Goal: Task Accomplishment & Management: Manage account settings

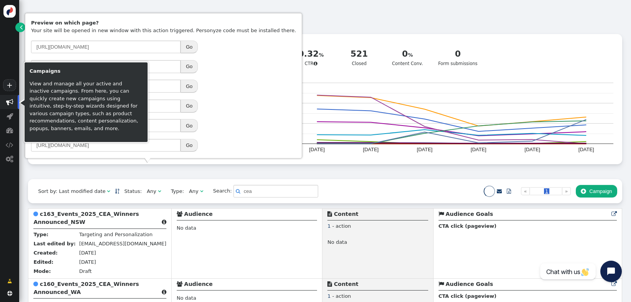
click at [197, 174] on div " Targeting  Products  Emails  3rd-party emails  General ? Active Campaigns…" at bounding box center [325, 92] width 594 height 176
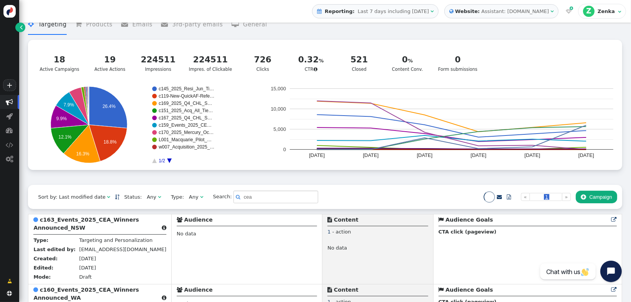
click at [172, 184] on div " Targeting  Products  Emails  3rd-party emails  General ? Active Campaigns…" at bounding box center [325, 98] width 594 height 176
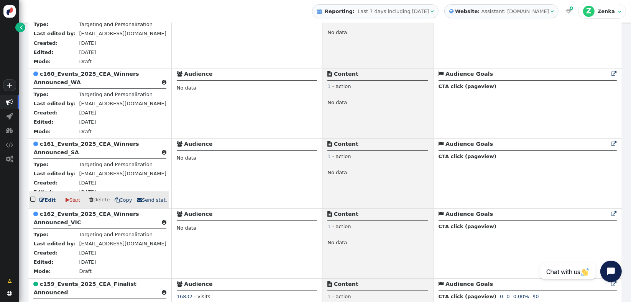
scroll to position [330, 0]
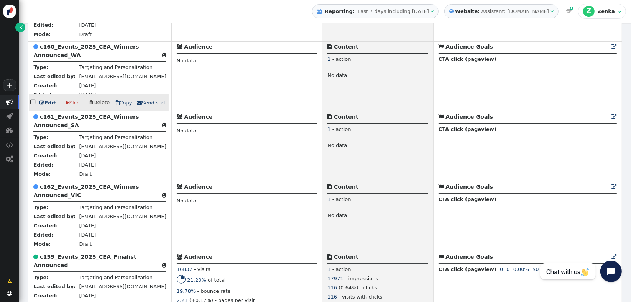
click at [100, 50] on b "c160_Events_2025_CEA_Winners Announced_WA" at bounding box center [85, 51] width 105 height 14
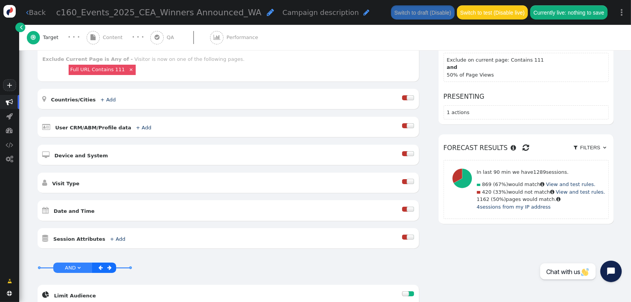
scroll to position [136, 0]
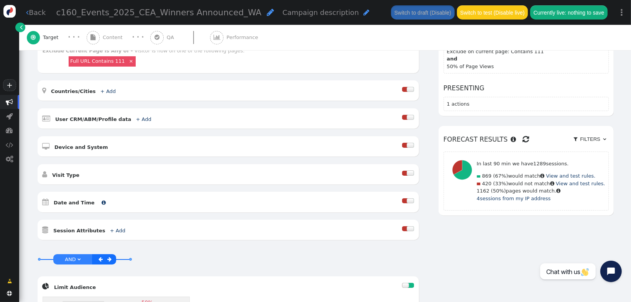
click at [77, 200] on b "Date and Time" at bounding box center [74, 203] width 41 height 6
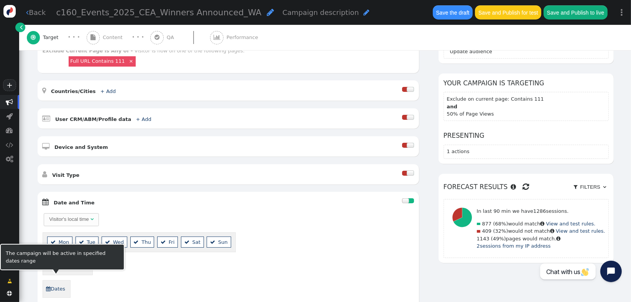
click at [57, 284] on link " Dates" at bounding box center [56, 289] width 20 height 12
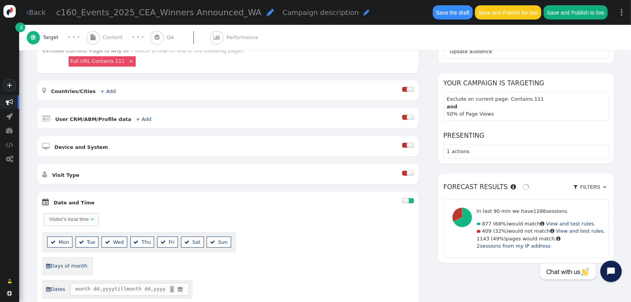
click at [83, 286] on span "month" at bounding box center [83, 290] width 15 height 8
click at [184, 285] on span "month dd , yyyy till month dd , yyyy ▲ ▼ " at bounding box center [129, 289] width 119 height 13
click at [182, 286] on span "" at bounding box center [180, 290] width 7 height 8
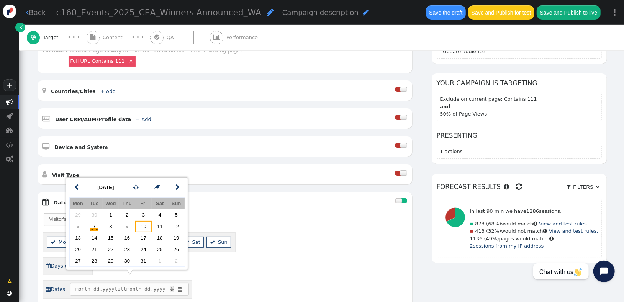
click at [142, 227] on td "10" at bounding box center [143, 226] width 16 height 11
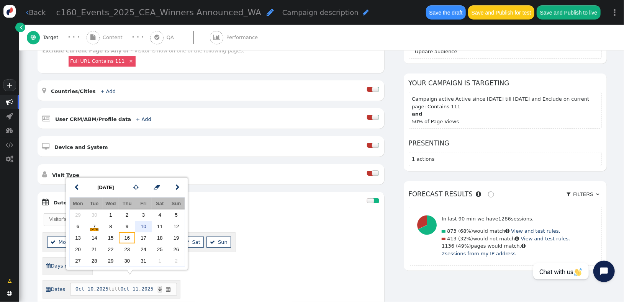
click at [125, 236] on td "16" at bounding box center [127, 238] width 16 height 11
click at [231, 260] on div " Days of month" at bounding box center [211, 267] width 337 height 18
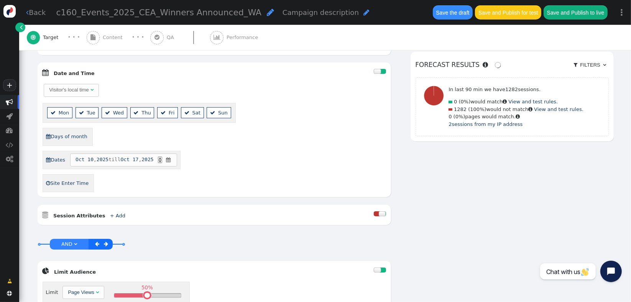
scroll to position [273, 0]
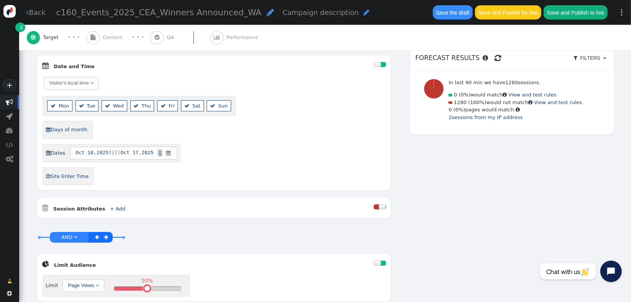
click at [87, 79] on div "Visitor's local time" at bounding box center [68, 83] width 39 height 8
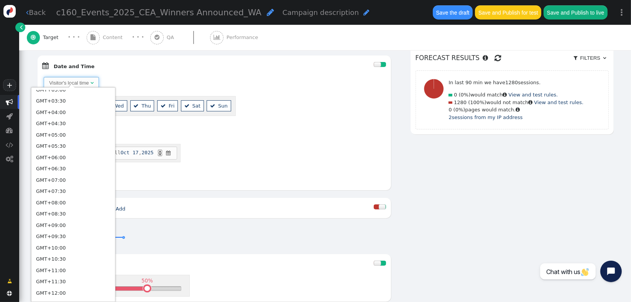
scroll to position [388, 0]
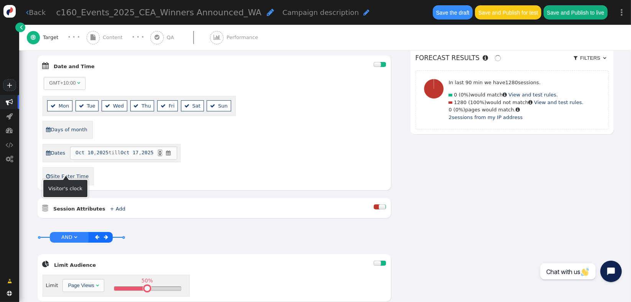
click at [78, 171] on link " Site Enter Time" at bounding box center [67, 177] width 43 height 12
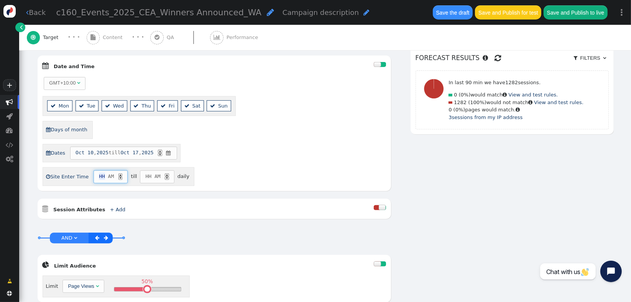
click at [99, 173] on span "HH" at bounding box center [102, 177] width 6 height 8
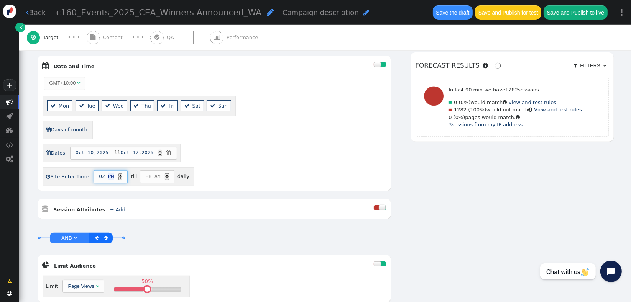
click at [118, 174] on div "▲" at bounding box center [120, 175] width 4 height 3
click at [176, 174] on span "daily" at bounding box center [183, 177] width 15 height 6
click at [75, 171] on link " Site Enter Time" at bounding box center [67, 177] width 43 height 12
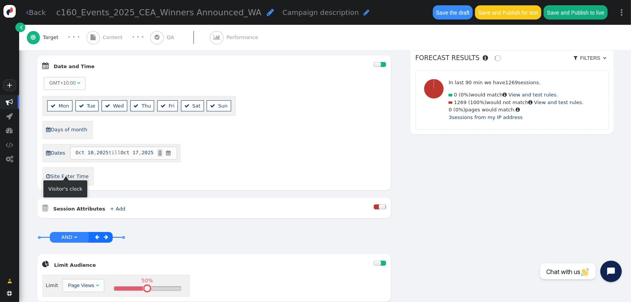
click at [75, 171] on link " Site Enter Time" at bounding box center [67, 177] width 43 height 12
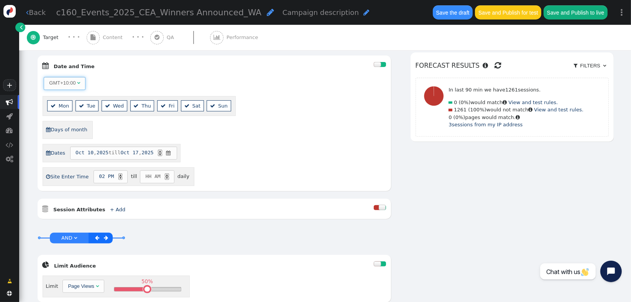
click at [78, 80] on span "" at bounding box center [78, 82] width 3 height 5
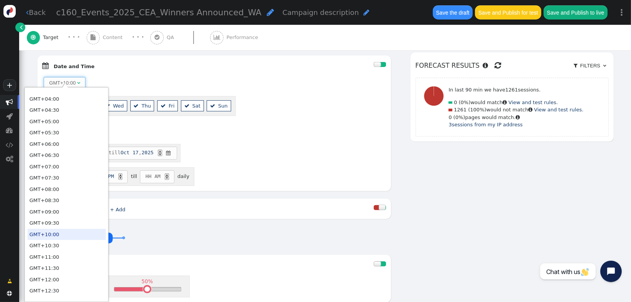
scroll to position [401, 0]
click at [154, 208] on div " Session Attributes + Add  Include Any of these Matching on Current Page - If…" at bounding box center [214, 209] width 353 height 20
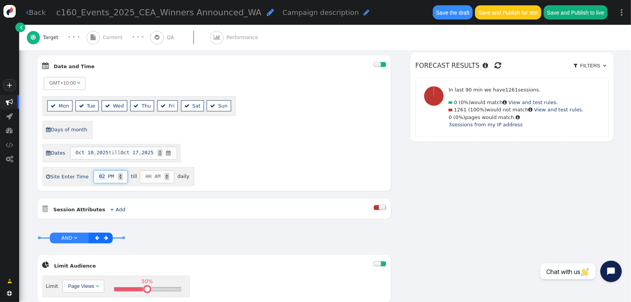
click at [99, 173] on span "02" at bounding box center [102, 177] width 6 height 8
click at [118, 174] on div "▲" at bounding box center [120, 175] width 4 height 3
click at [145, 173] on span "HH" at bounding box center [148, 177] width 6 height 8
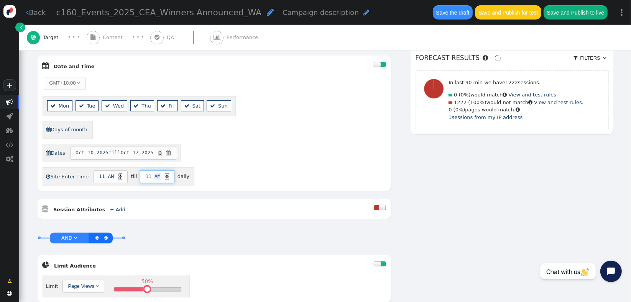
click at [165, 174] on div "▲" at bounding box center [167, 175] width 4 height 3
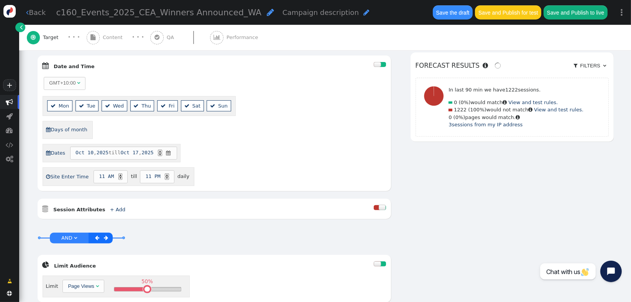
click at [176, 174] on span "daily" at bounding box center [183, 177] width 15 height 6
click at [197, 168] on div "GMT+10:00   Mon  Tue  Wed  Thu  Fri  Sat  Sun  Days of month  Dates […" at bounding box center [214, 131] width 343 height 110
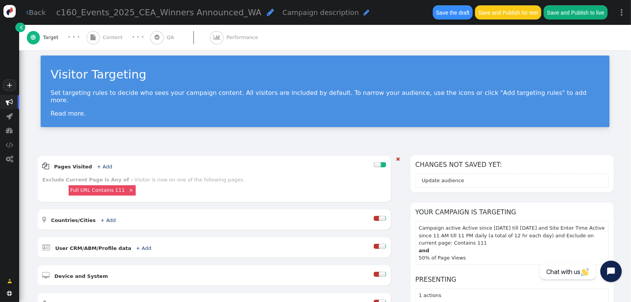
scroll to position [0, 0]
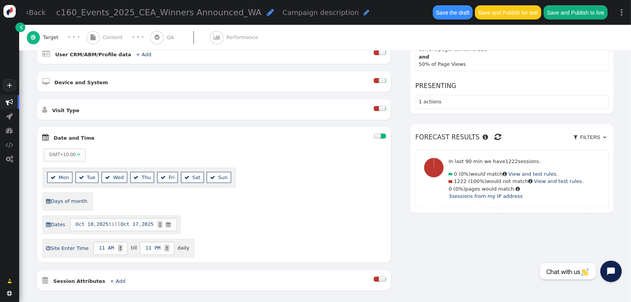
click at [197, 168] on div " Date and Time  GMT+10:00   Mon  Tue  Wed  Thu  Fri  Sat  Sun  Days …" at bounding box center [214, 195] width 353 height 136
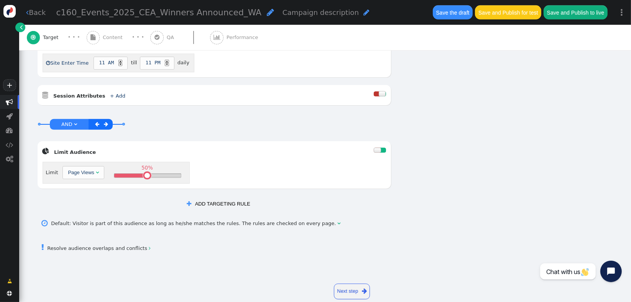
scroll to position [390, 0]
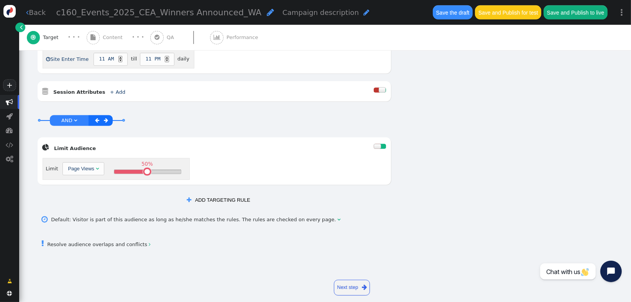
click at [208, 194] on button " ADD TARGETING RULE" at bounding box center [218, 200] width 73 height 13
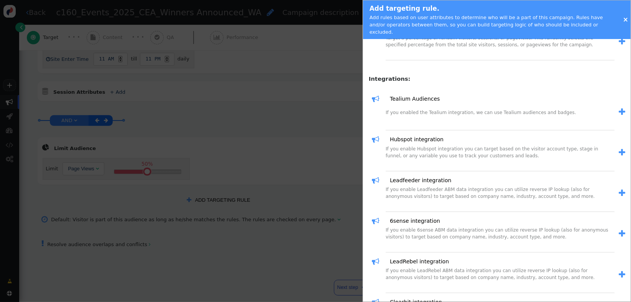
scroll to position [0, 0]
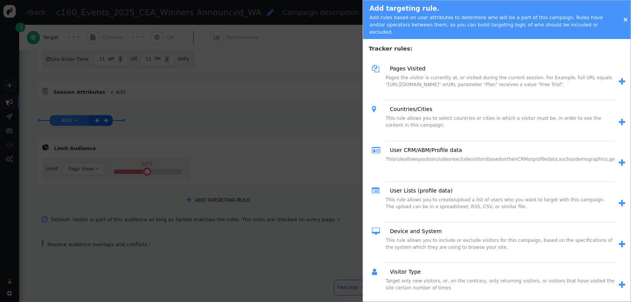
click at [104, 230] on div at bounding box center [315, 151] width 631 height 302
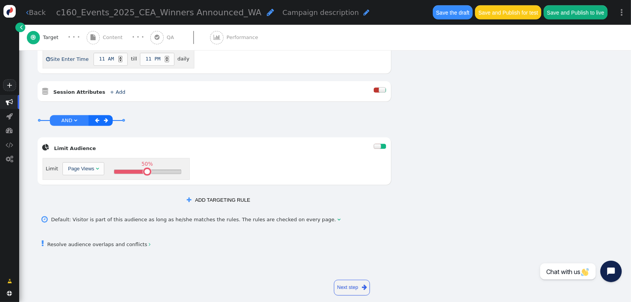
click at [101, 242] on link " Resolve audience overlaps and conflicts " at bounding box center [96, 245] width 109 height 6
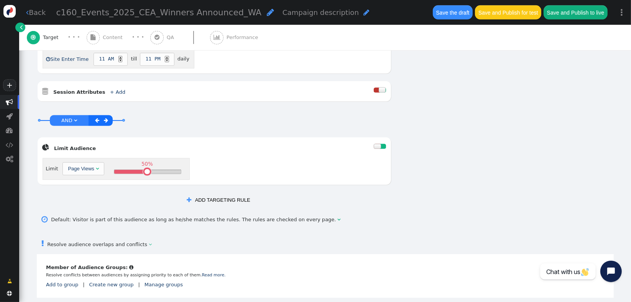
click at [166, 244] on div " Resolve audience overlaps and conflicts " at bounding box center [325, 243] width 577 height 21
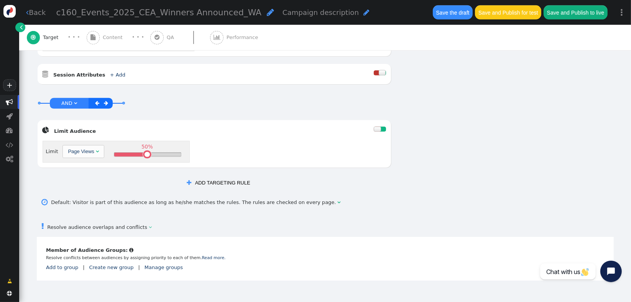
scroll to position [434, 0]
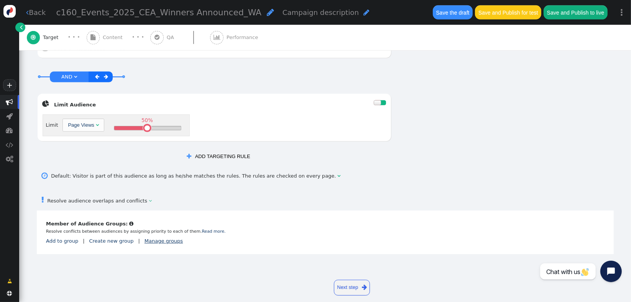
click at [158, 238] on link "Manage groups" at bounding box center [164, 241] width 38 height 6
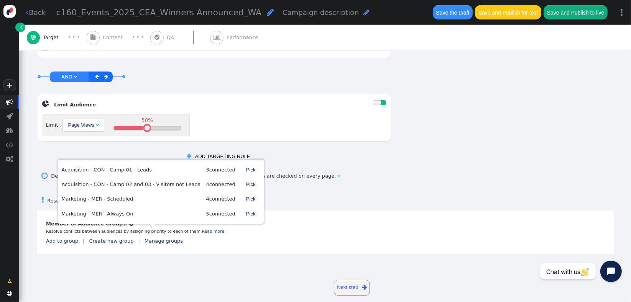
click at [241, 197] on link "Pick" at bounding box center [251, 199] width 20 height 13
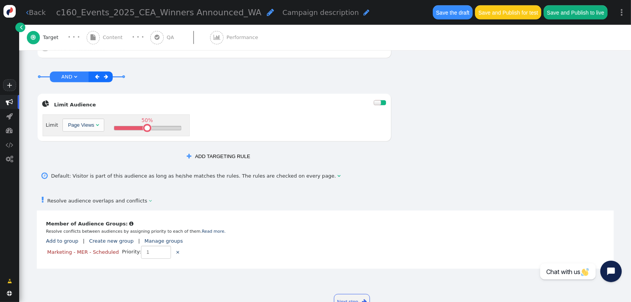
click at [233, 197] on div " Resolve audience overlaps and conflicts " at bounding box center [325, 200] width 577 height 21
click at [90, 250] on link "Marketing - MER - Scheduled" at bounding box center [83, 253] width 72 height 6
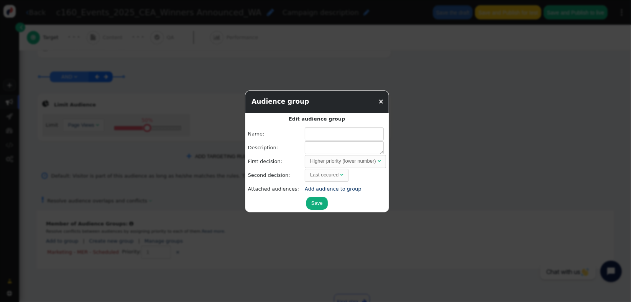
type input "Marketing - MER - Scheduled"
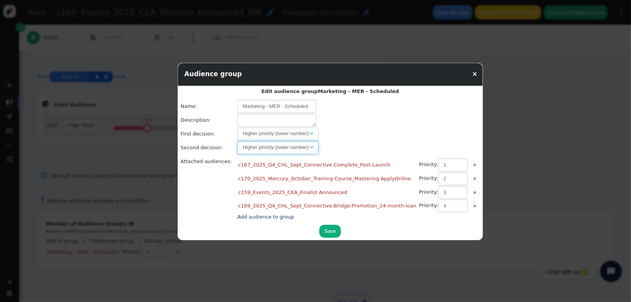
click at [304, 152] on span "Higher priority (lower number) " at bounding box center [277, 147] width 81 height 13
click at [346, 130] on td "Higher priority (lower number) " at bounding box center [358, 134] width 242 height 13
click at [319, 225] on button "Save" at bounding box center [329, 231] width 21 height 13
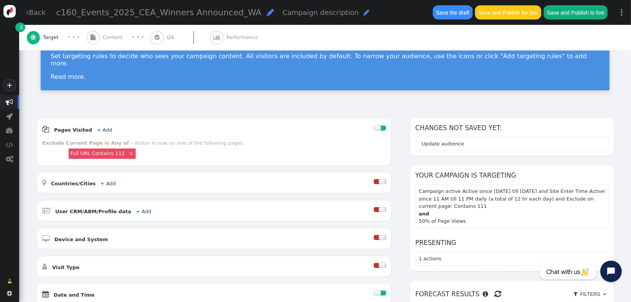
scroll to position [0, 0]
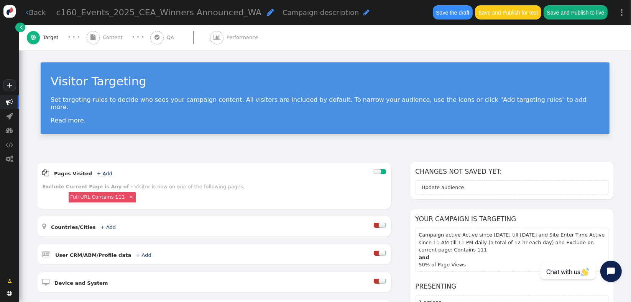
click at [96, 35] on span "" at bounding box center [93, 37] width 13 height 13
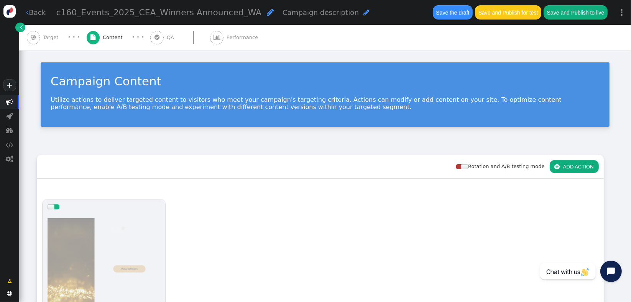
click at [160, 163] on div "Rotation and A/B testing mode  ADD ACTION" at bounding box center [320, 167] width 567 height 24
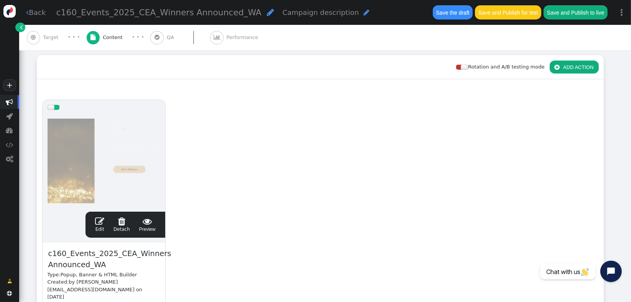
scroll to position [136, 0]
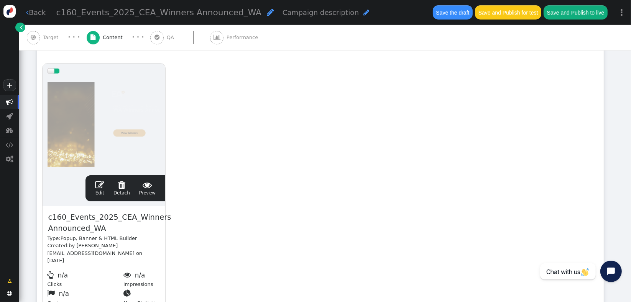
click at [103, 189] on span "" at bounding box center [99, 185] width 9 height 9
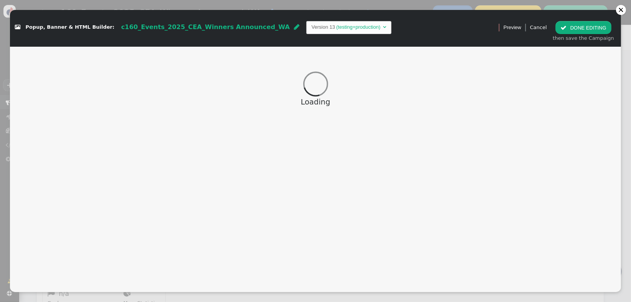
click at [205, 38] on div " Popup, Banner & HTML Builder: c160_Events_2025_CEA_Winners Announced_WA  Ver…" at bounding box center [252, 27] width 484 height 23
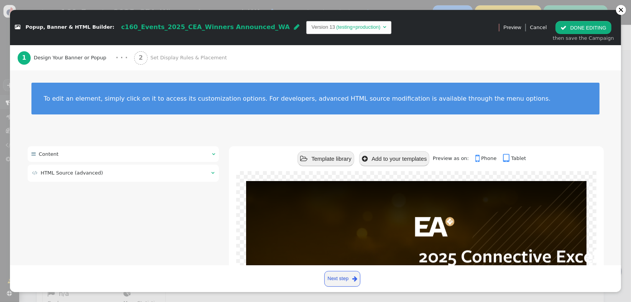
click at [136, 176] on td " HTML Source (advanced)" at bounding box center [119, 173] width 174 height 8
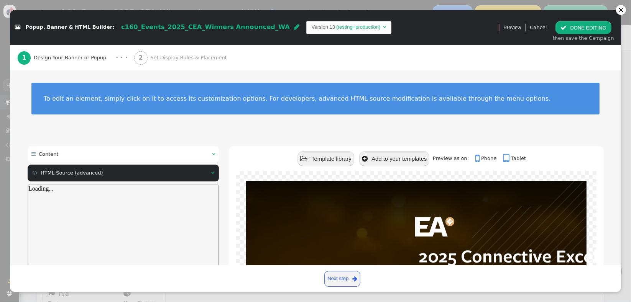
scroll to position [0, 0]
click at [122, 211] on div at bounding box center [123, 253] width 190 height 123
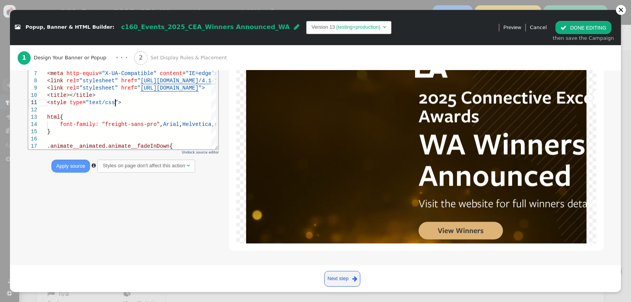
scroll to position [17, 0]
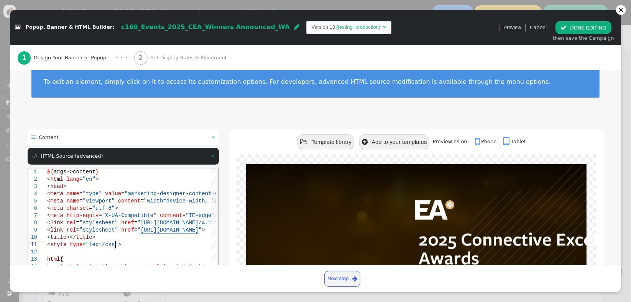
click at [122, 168] on html "1 2 3 4 5 6 7 8 9 10 11 12 13 14 15 16 17 ${ args->content } < html lang = "en"…" at bounding box center [123, 168] width 190 height 0
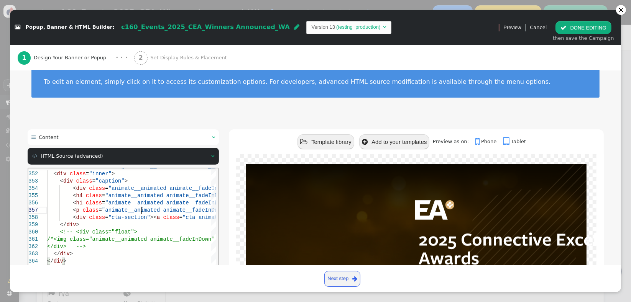
click at [142, 209] on span ""animate__animated animate__fadeInDown main-title"" at bounding box center [182, 210] width 161 height 6
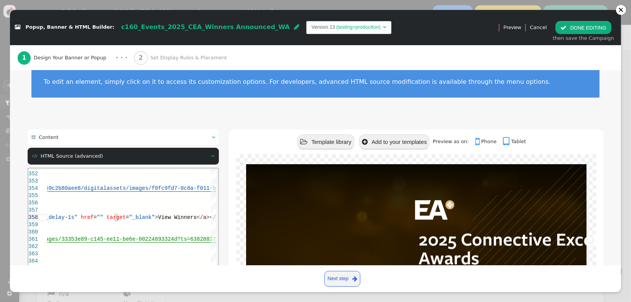
paste textarea "ctive Excellence Awards</h4> <h1 class="animate__animated animate__fadeInDown m…"
paste textarea "[PERSON_NAME] animate__fadeInDown main-title">2025 Connective Excellence Awards…"
type textarea "4cc-000d3ad1789e?ts=638926416348126137" /></div> <h4 class="animate__animated a…"
click at [222, 222] on div " Content    HTML Source (advanced)  Undock source editor Apply source  St…" at bounding box center [316, 267] width 576 height 274
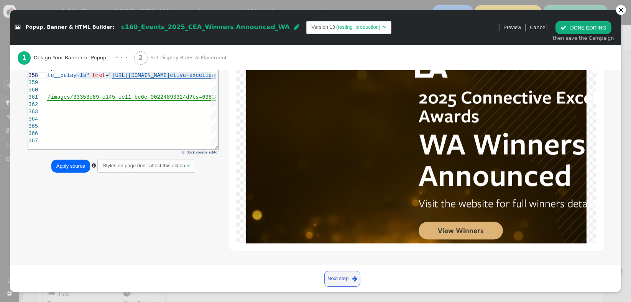
click at [61, 163] on button "Apply source" at bounding box center [70, 166] width 39 height 13
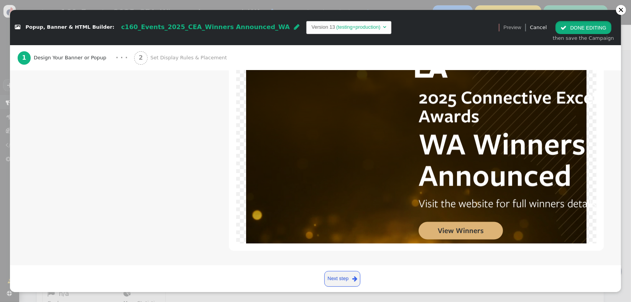
click at [565, 32] on button " DONE EDITING" at bounding box center [583, 27] width 56 height 13
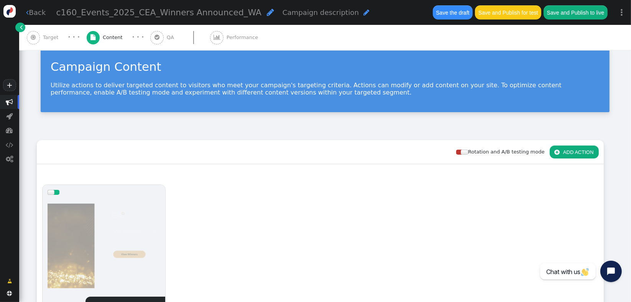
scroll to position [0, 0]
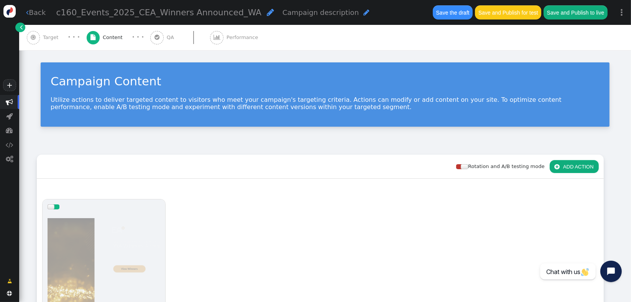
click at [43, 42] on div " Target" at bounding box center [44, 37] width 35 height 25
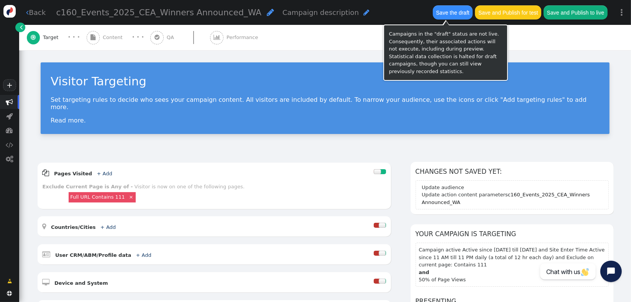
click at [463, 16] on button "Save the draft" at bounding box center [453, 12] width 40 height 14
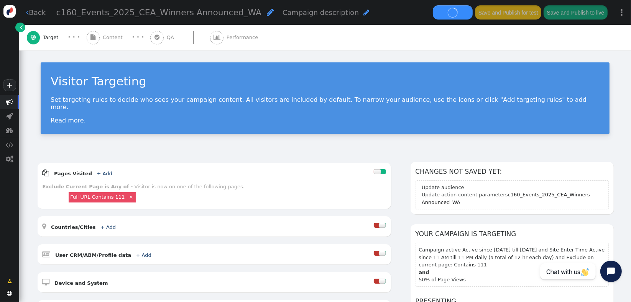
click at [158, 133] on div "Visitor Targeting Set targeting rules to decide who sees your campaign content.…" at bounding box center [325, 101] width 612 height 102
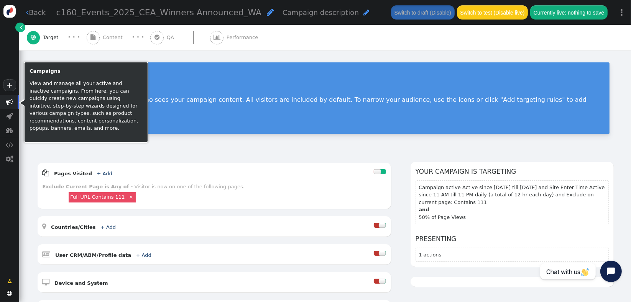
click at [14, 105] on span "" at bounding box center [9, 102] width 19 height 14
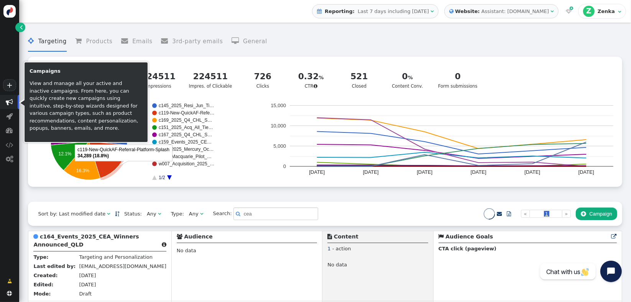
click at [112, 194] on div " Targeting  Products  Emails  3rd-party emails  General ? Active Campaigns…" at bounding box center [325, 114] width 594 height 176
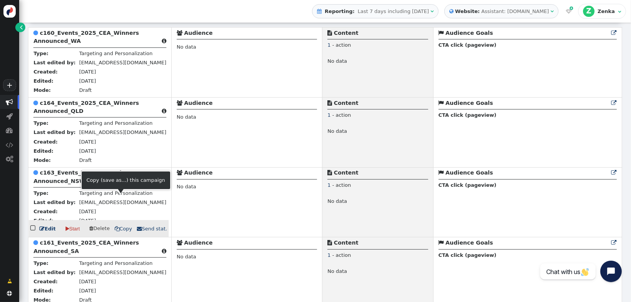
scroll to position [204, 0]
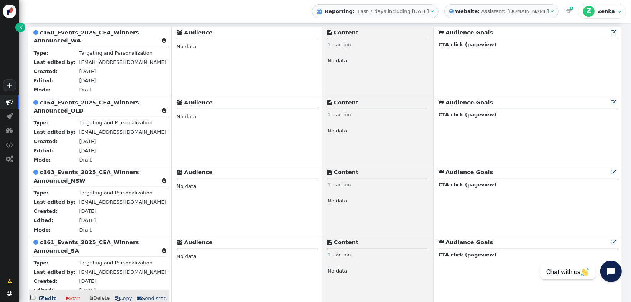
click at [51, 253] on b "c161_Events_2025_CEA_Winners Announced_SA" at bounding box center [85, 247] width 105 height 14
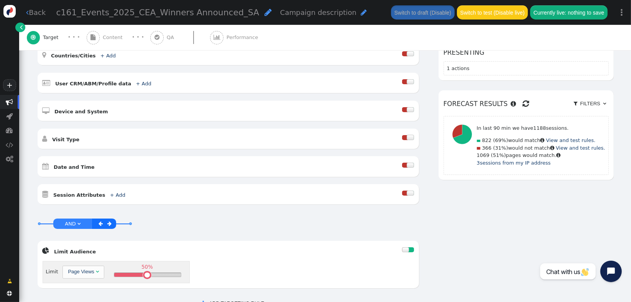
scroll to position [170, 0]
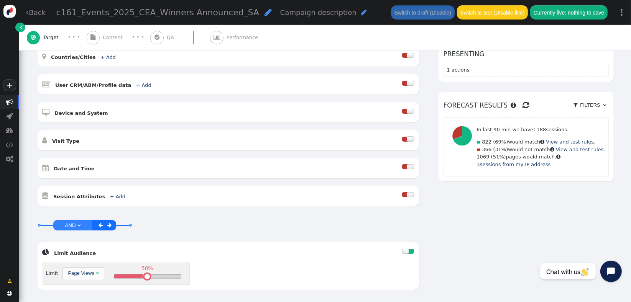
click at [408, 164] on div at bounding box center [410, 166] width 7 height 5
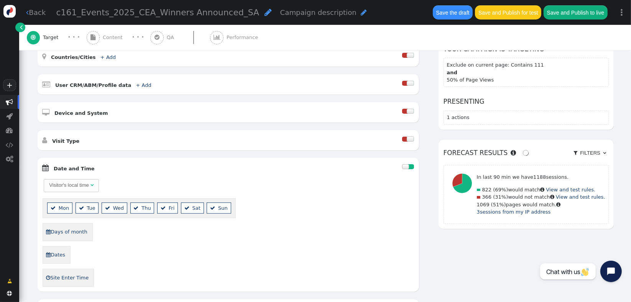
click at [301, 213] on div "Visitor's local time   Mon  Tue  Wed  Thu  Fri  Sat  Sun  Days of mont…" at bounding box center [228, 233] width 371 height 109
click at [62, 182] on div "Visitor's local time" at bounding box center [68, 186] width 39 height 8
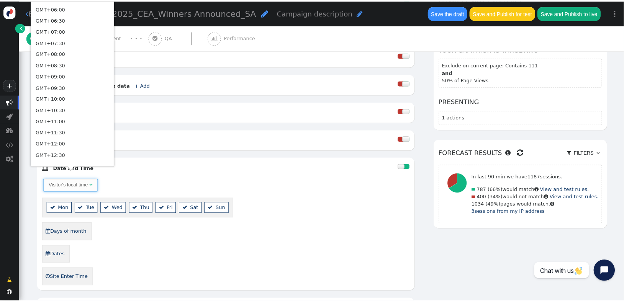
scroll to position [467, 0]
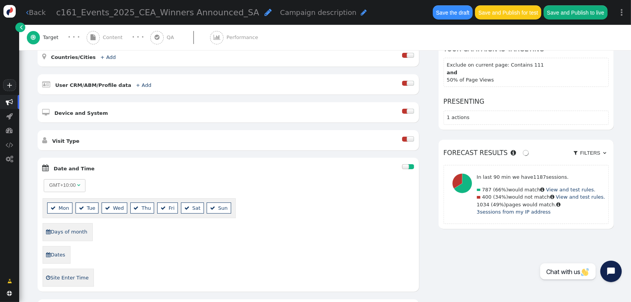
click at [97, 247] on div " Dates" at bounding box center [228, 255] width 371 height 18
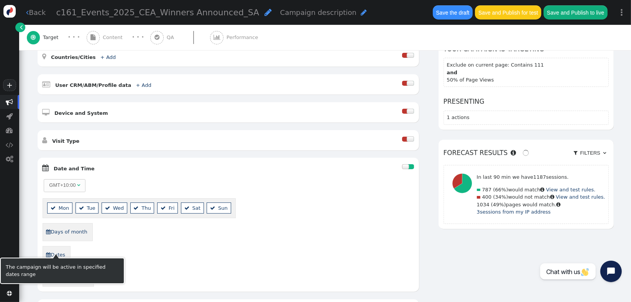
click at [63, 251] on link " Dates" at bounding box center [56, 255] width 20 height 12
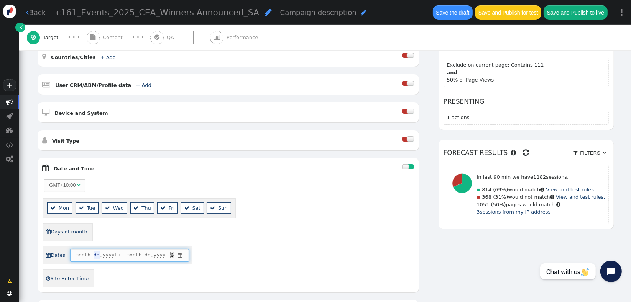
click at [94, 251] on span "dd" at bounding box center [97, 255] width 6 height 8
click at [185, 249] on span "month dd , yyyy till month dd , yyyy ▲ ▼ " at bounding box center [129, 255] width 119 height 13
click at [181, 252] on span "" at bounding box center [180, 256] width 7 height 8
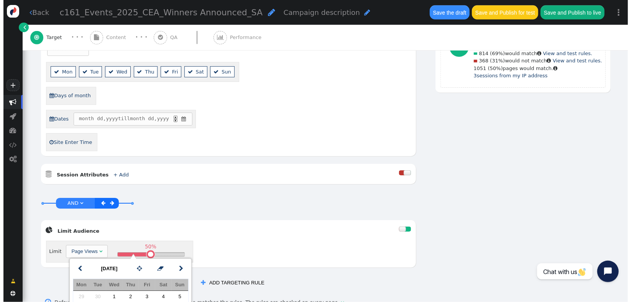
scroll to position [306, 0]
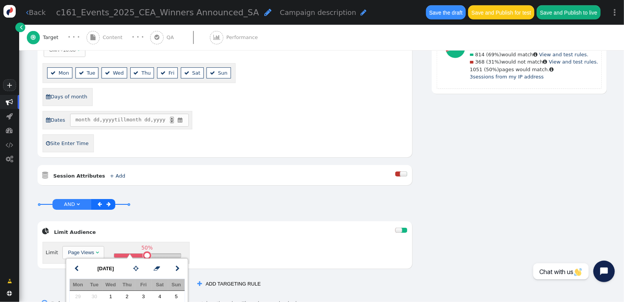
click at [184, 117] on span "" at bounding box center [180, 121] width 7 height 8
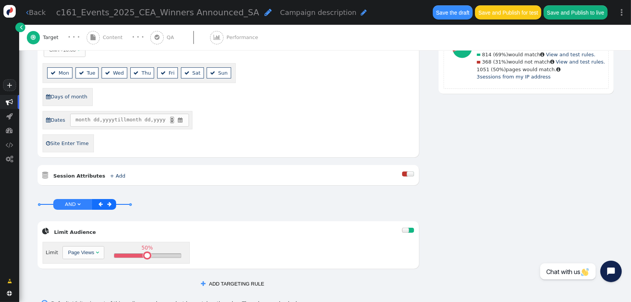
click at [184, 117] on span "" at bounding box center [180, 121] width 7 height 8
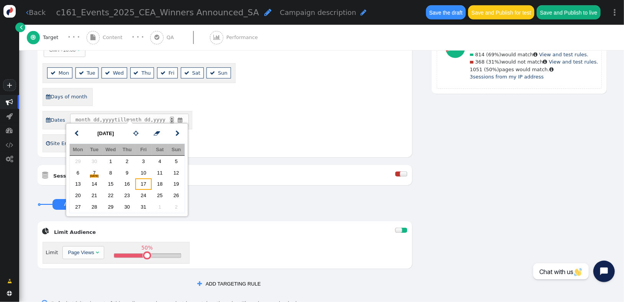
click at [147, 186] on td "17" at bounding box center [143, 184] width 16 height 11
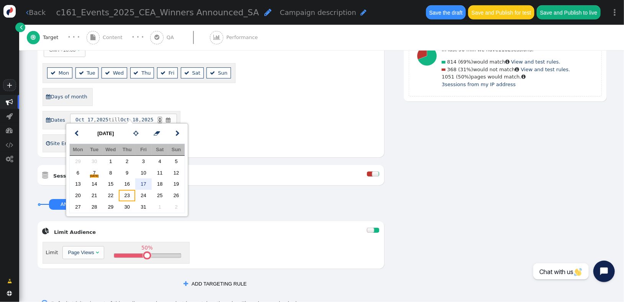
click at [126, 195] on td "23" at bounding box center [127, 195] width 16 height 11
click at [254, 111] on div " Dates [DATE] till [DATE] ▲ ▼ " at bounding box center [211, 120] width 337 height 19
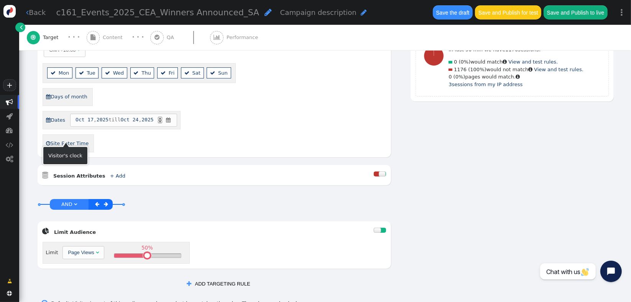
click at [73, 138] on link " Site Enter Time" at bounding box center [67, 144] width 43 height 12
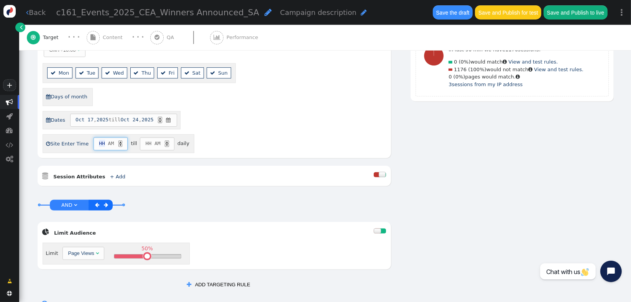
click at [99, 140] on span "HH" at bounding box center [102, 144] width 6 height 8
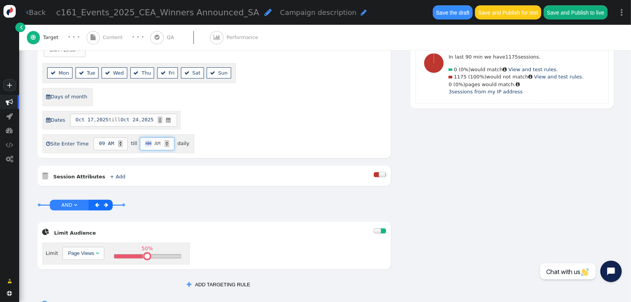
click at [145, 140] on span "HH" at bounding box center [148, 144] width 6 height 8
click at [250, 113] on div " Dates [DATE] till [DATE] ▲ ▼ " at bounding box center [214, 120] width 343 height 19
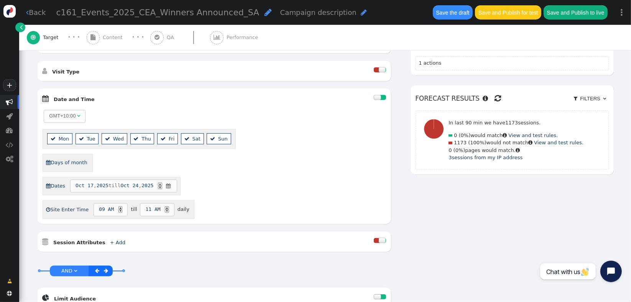
scroll to position [288, 0]
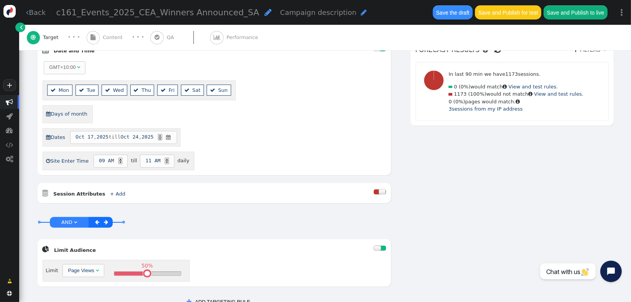
click at [165, 158] on div "▲" at bounding box center [167, 159] width 4 height 3
click at [221, 152] on div "GMT+10:00   Mon  Tue  Wed  Thu  Fri  Sat  Sun  Days of month  Dates […" at bounding box center [214, 116] width 343 height 110
click at [102, 48] on div " Content" at bounding box center [106, 37] width 39 height 25
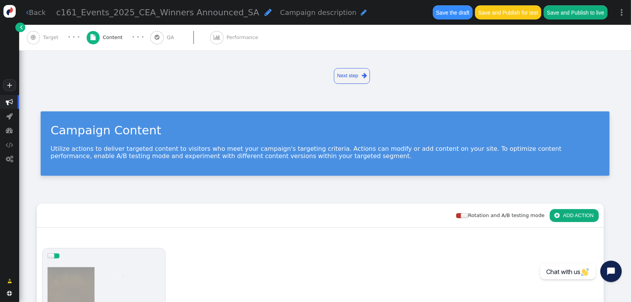
scroll to position [190, 0]
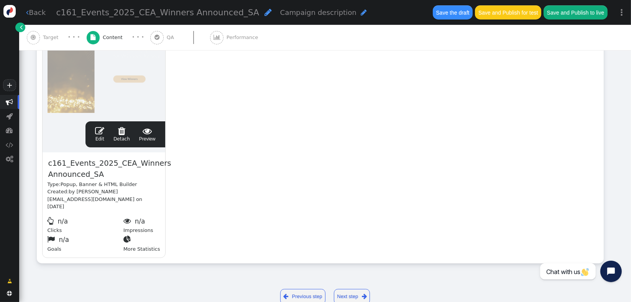
click at [100, 136] on link " Edit" at bounding box center [99, 134] width 9 height 16
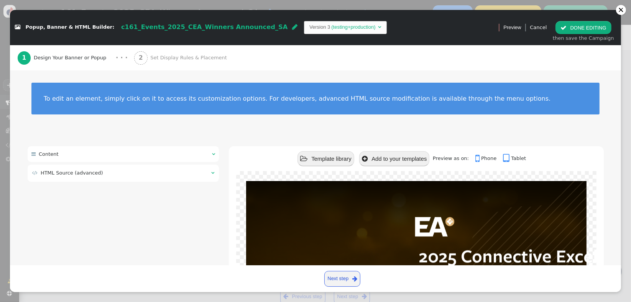
click at [94, 178] on div " HTML Source (advanced) " at bounding box center [124, 173] width 192 height 17
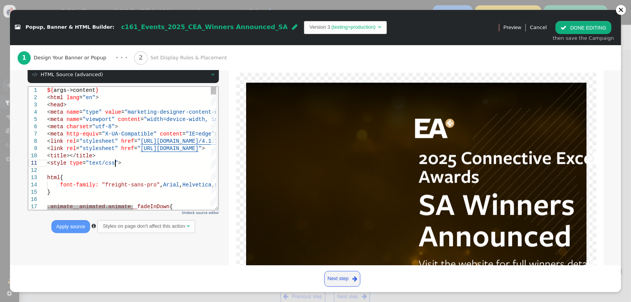
scroll to position [0, 0]
click at [162, 166] on div "< style type = "text/css" >" at bounding box center [208, 162] width 322 height 7
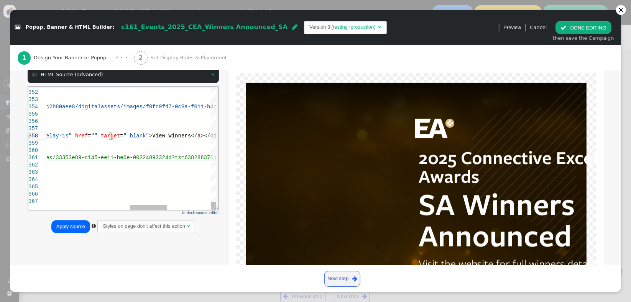
paste textarea "ated animate__fadeInDown main-title">2025 Connective Excellence Awards</h4> <h1…"
type textarea "ogo" src="[URL][DOMAIN_NAME]" /></div> <h4 class="animate__animated animate__fa…"
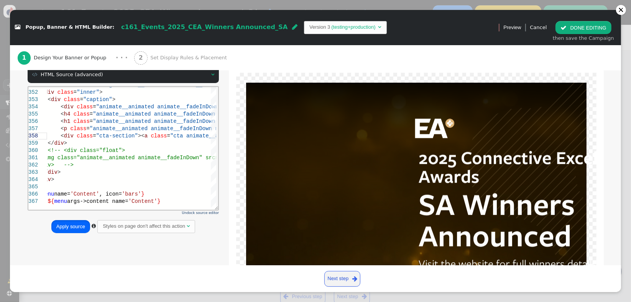
click at [62, 225] on button "Apply source" at bounding box center [70, 226] width 39 height 13
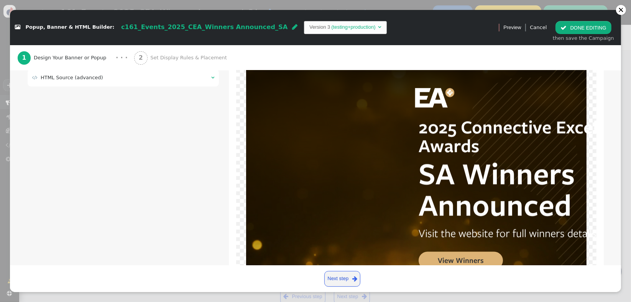
scroll to position [132, 0]
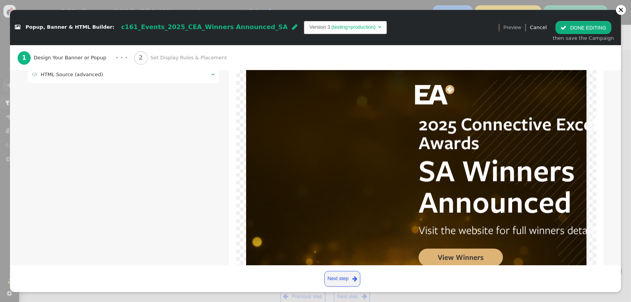
click at [567, 29] on span "" at bounding box center [563, 28] width 6 height 6
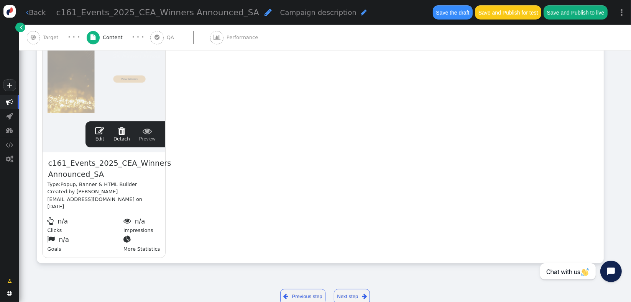
scroll to position [0, 0]
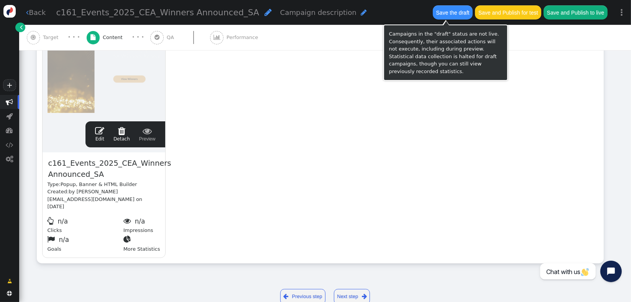
click at [452, 15] on button "Save the draft" at bounding box center [453, 12] width 40 height 14
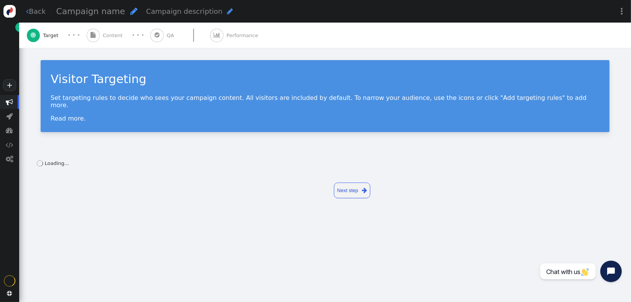
click at [319, 23] on body "+  Campaigns  Realtime Visitors  Dashboard  Tracker Settings  Settings  …" at bounding box center [315, 151] width 631 height 302
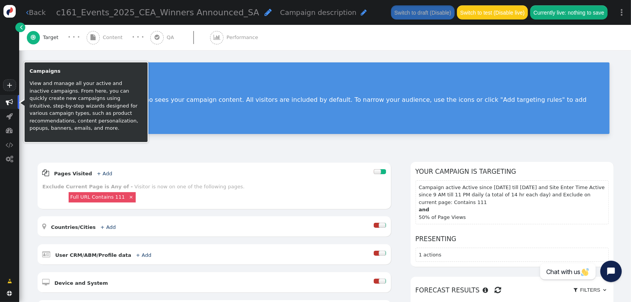
click at [10, 104] on span "" at bounding box center [9, 102] width 7 height 7
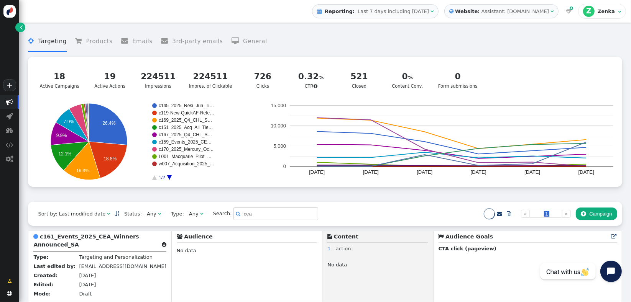
click at [128, 200] on div " Targeting  Products  Emails  3rd-party emails  General ? Active Campaigns…" at bounding box center [325, 114] width 594 height 176
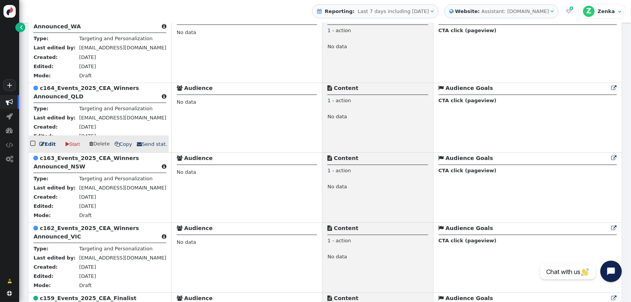
scroll to position [289, 0]
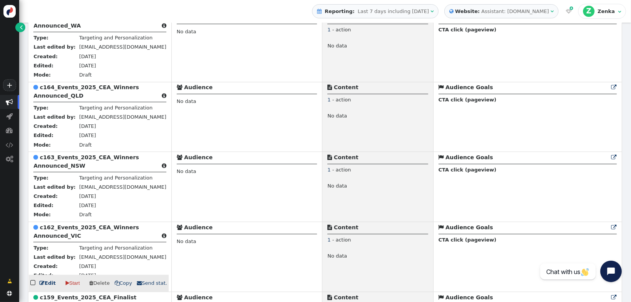
click at [68, 232] on b "c162_Events_2025_CEA_Winners Announced_VIC" at bounding box center [85, 232] width 105 height 14
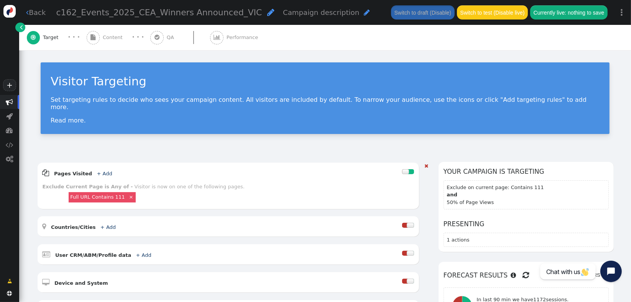
click at [275, 222] on div " Countries/Cities + Add " at bounding box center [223, 227] width 360 height 10
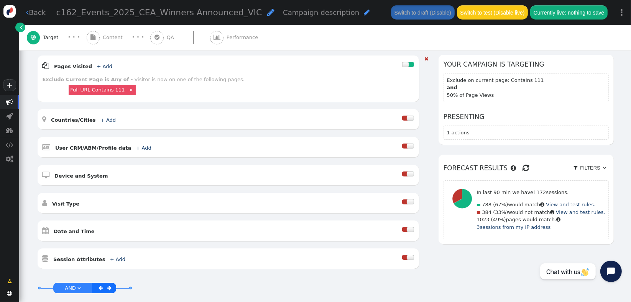
scroll to position [204, 0]
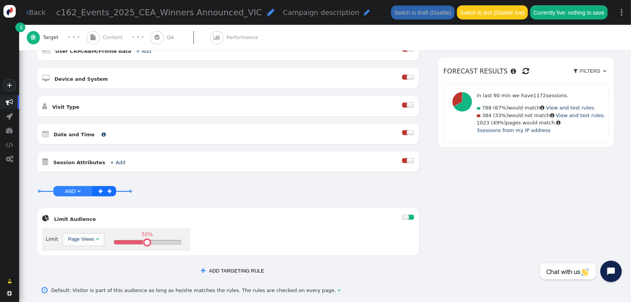
click at [77, 132] on b "Date and Time" at bounding box center [74, 135] width 41 height 6
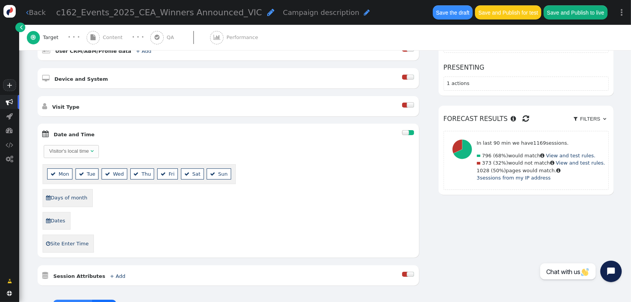
click at [59, 215] on link " Dates" at bounding box center [56, 221] width 20 height 12
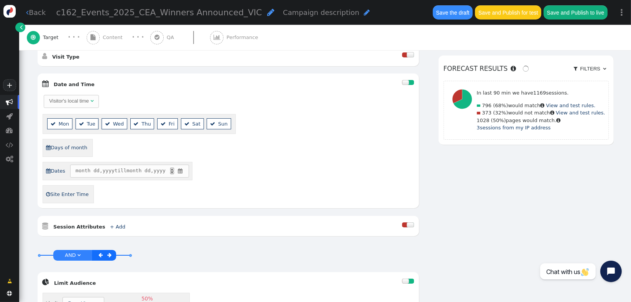
scroll to position [279, 0]
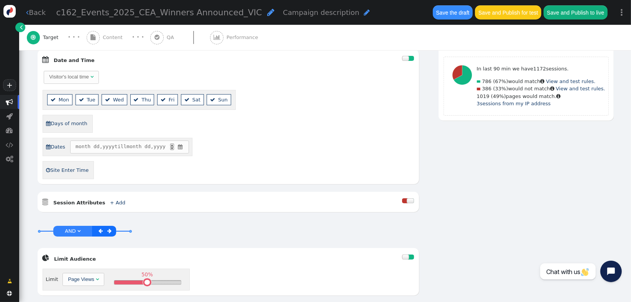
click at [181, 143] on span "" at bounding box center [180, 147] width 7 height 8
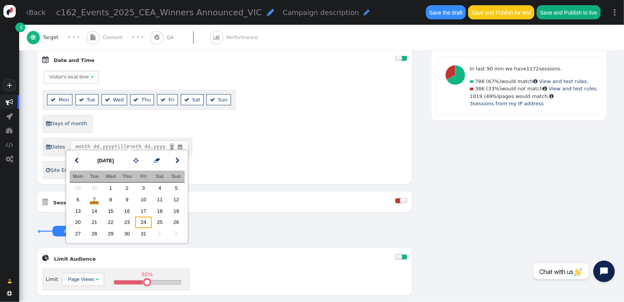
click at [141, 221] on td "24" at bounding box center [143, 222] width 16 height 11
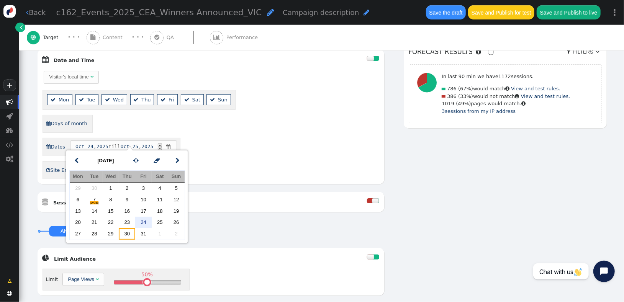
click at [127, 232] on td "30" at bounding box center [127, 233] width 16 height 11
click at [228, 167] on div "Visitor's local time   Mon  Tue  Wed  Thu  Fri  Sat  Sun  Days of mont…" at bounding box center [211, 124] width 337 height 109
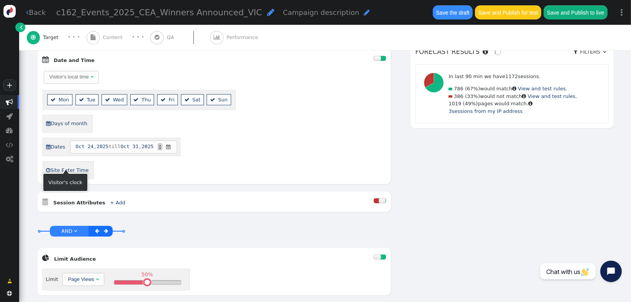
click at [71, 165] on link " Site Enter Time" at bounding box center [67, 170] width 43 height 12
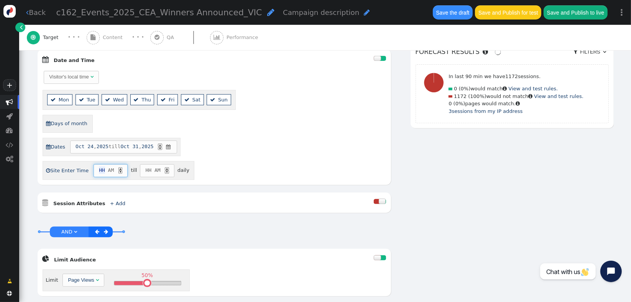
click at [99, 167] on span "HH" at bounding box center [102, 171] width 6 height 8
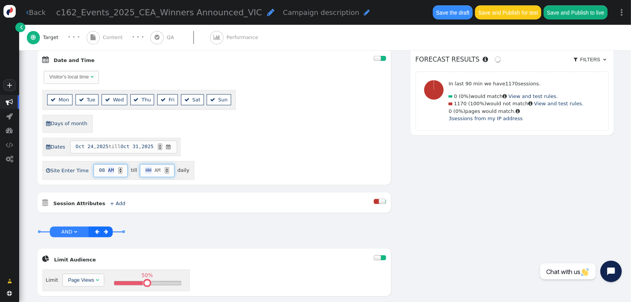
click at [145, 167] on span "HH" at bounding box center [148, 171] width 6 height 8
click at [165, 171] on div "▼" at bounding box center [167, 172] width 4 height 3
click at [189, 193] on div " Session Attributes + Add  Include Any of these Matching on Current Page - If…" at bounding box center [214, 203] width 353 height 20
click at [101, 43] on div " Content" at bounding box center [106, 37] width 39 height 25
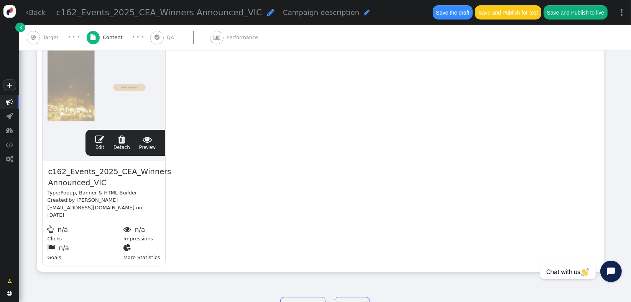
scroll to position [190, 0]
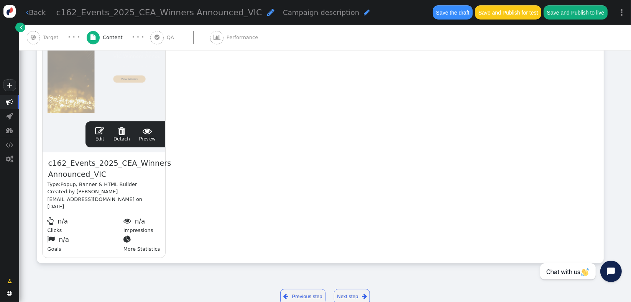
click at [100, 133] on span "" at bounding box center [99, 130] width 9 height 9
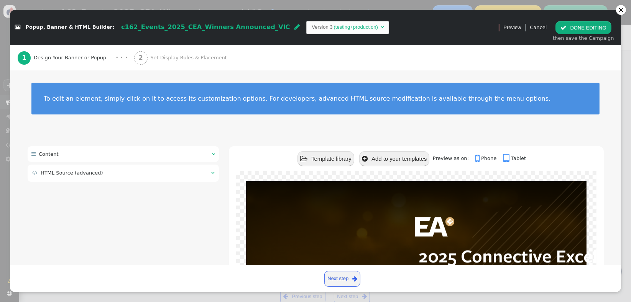
click at [96, 174] on td " HTML Source (advanced)" at bounding box center [119, 173] width 174 height 8
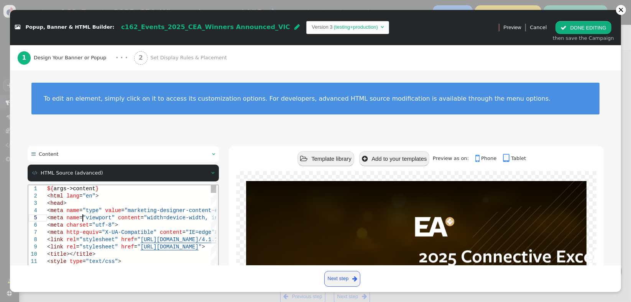
scroll to position [0, 0]
click at [82, 217] on span ""viewport"" at bounding box center [98, 218] width 32 height 6
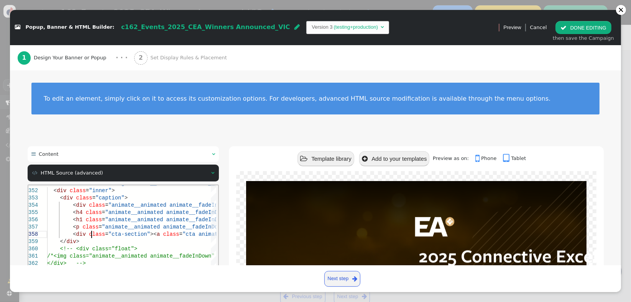
click at [90, 231] on span "class" at bounding box center [97, 234] width 16 height 6
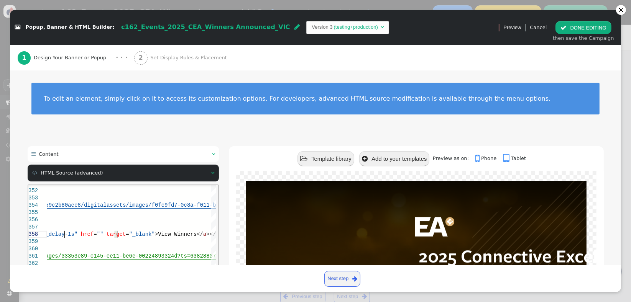
paste textarea "[PERSON_NAME] animate__fadeInDown main-title">2025 Connective Excellence Awards…"
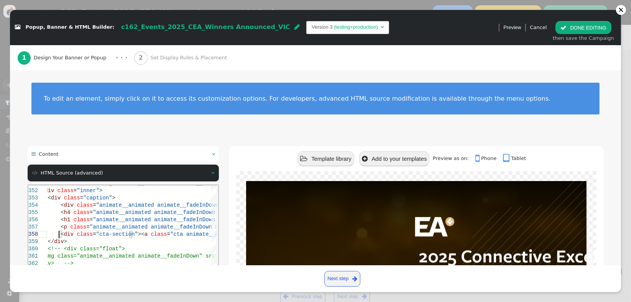
type textarea "Connective Excellence Awards</h4> <h1 class="animate__animated animate__fadeInD…"
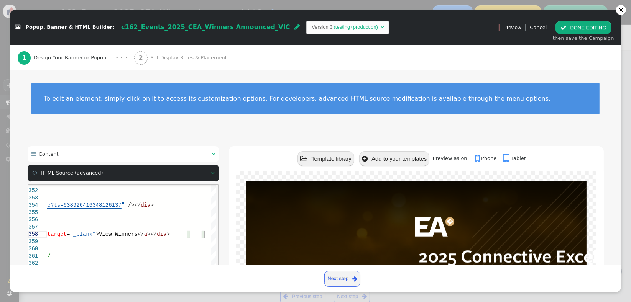
scroll to position [159, 0]
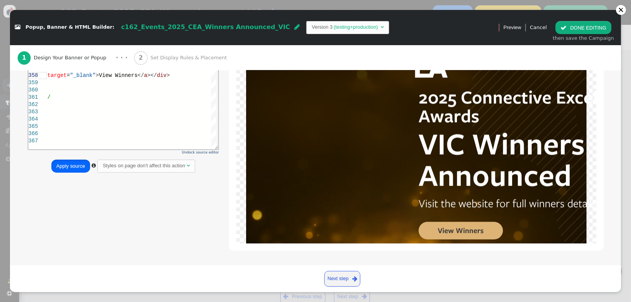
click at [56, 166] on button "Apply source" at bounding box center [70, 166] width 39 height 13
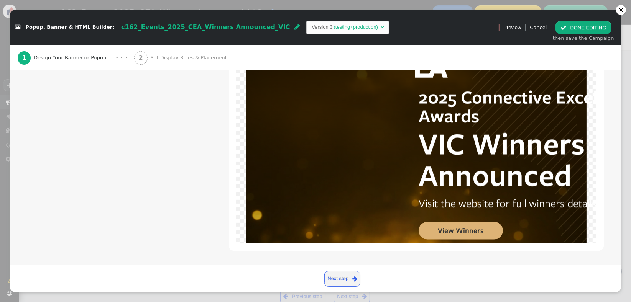
scroll to position [190, 0]
click at [574, 28] on button " DONE EDITING" at bounding box center [583, 27] width 56 height 13
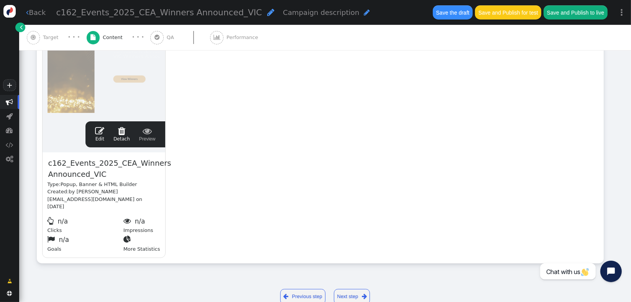
scroll to position [0, 0]
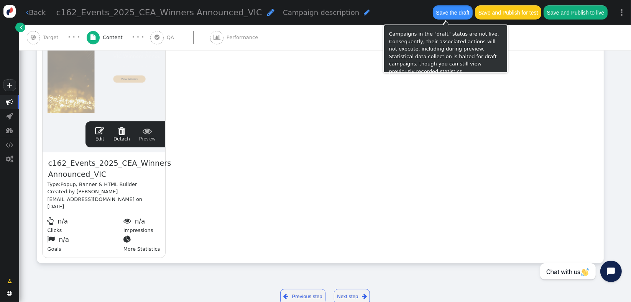
click at [448, 16] on button "Save the draft" at bounding box center [453, 12] width 40 height 14
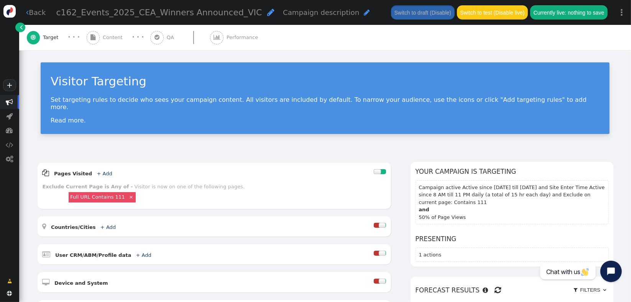
click at [122, 127] on div "Visitor Targeting Set targeting rules to decide who sees your campaign content.…" at bounding box center [325, 101] width 612 height 102
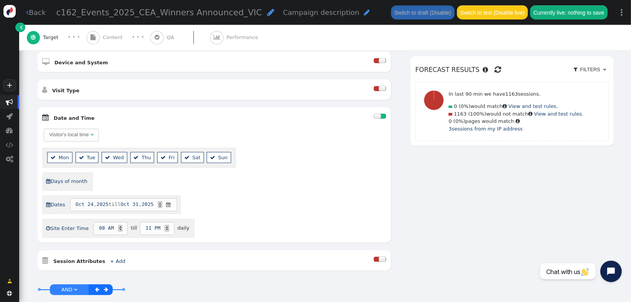
scroll to position [264, 0]
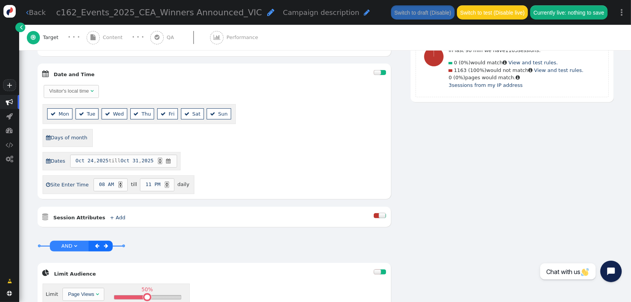
click at [12, 104] on span "" at bounding box center [9, 102] width 7 height 7
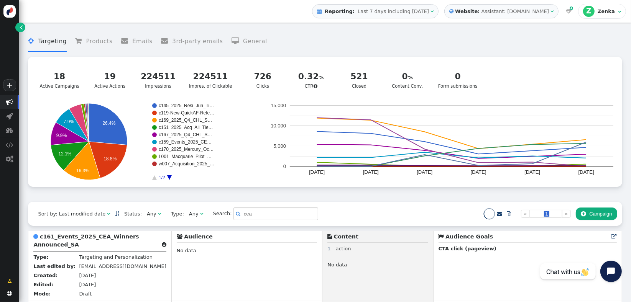
click at [62, 191] on div " Targeting  Products  Emails  3rd-party emails  General ? Active Campaigns…" at bounding box center [325, 114] width 594 height 176
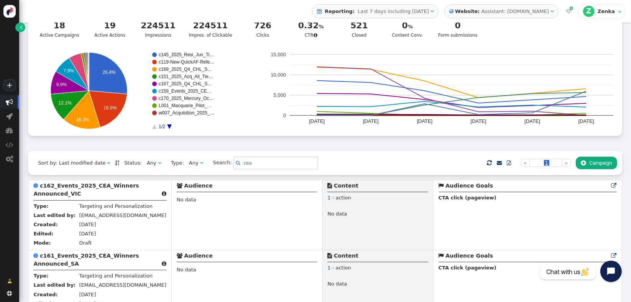
click at [68, 197] on b "c162_Events_2025_CEA_Winners Announced_VIC" at bounding box center [85, 190] width 105 height 14
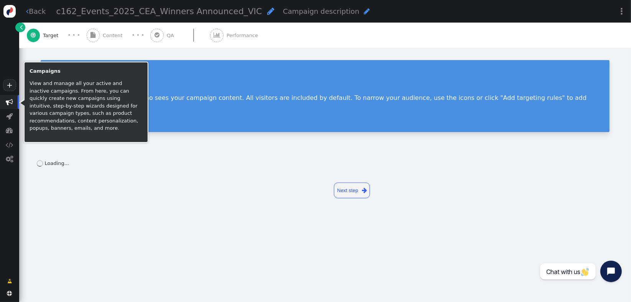
click at [8, 100] on span "" at bounding box center [9, 102] width 7 height 7
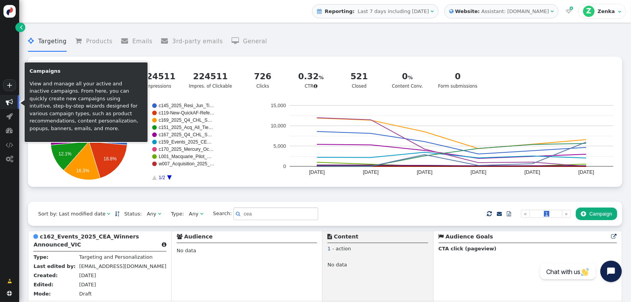
click at [42, 172] on icon "c145_2025_Resi_Jun_Ti… c119-New-QuickAF-Refe… c169_2025_Q4_CHL_S… c151_2025_Acq…" at bounding box center [148, 141] width 231 height 77
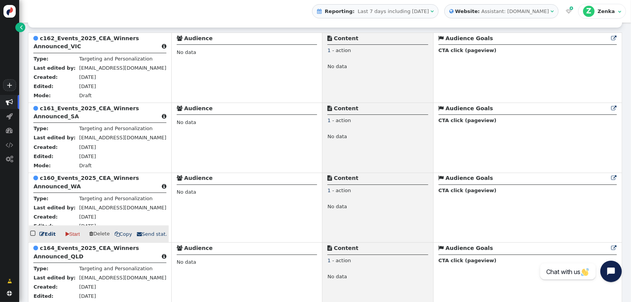
scroll to position [245, 0]
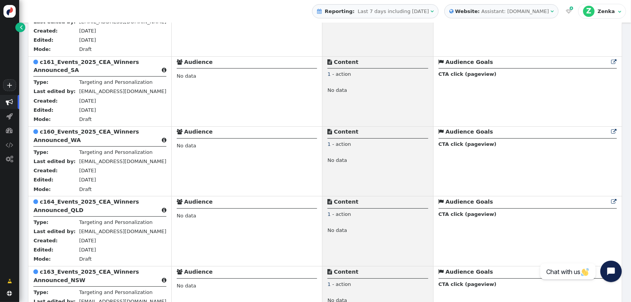
click at [52, 283] on b "c163_Events_2025_CEA_Winners Announced_NSW" at bounding box center [85, 276] width 105 height 14
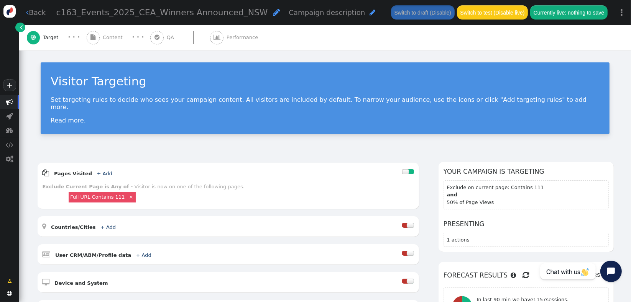
click at [228, 133] on div "Visitor Targeting Set targeting rules to decide who sees your campaign content.…" at bounding box center [325, 101] width 612 height 102
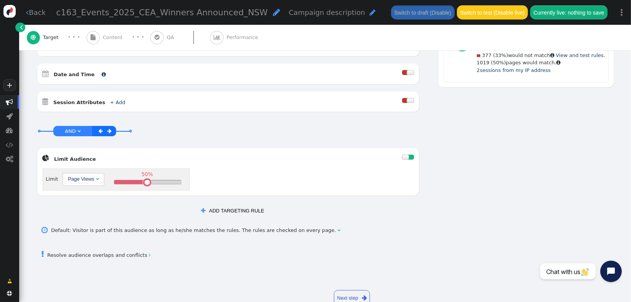
click at [63, 72] on b "Date and Time" at bounding box center [74, 75] width 41 height 6
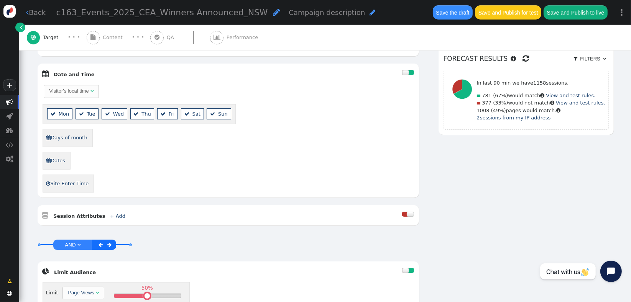
click at [185, 154] on div " Dates" at bounding box center [228, 161] width 371 height 18
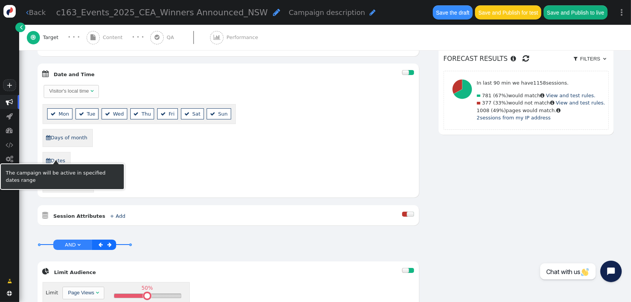
click at [53, 156] on link " Dates" at bounding box center [56, 161] width 20 height 12
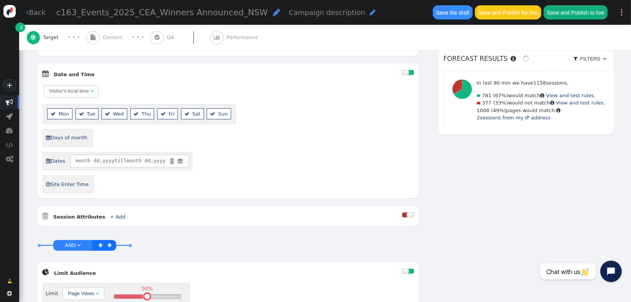
click at [179, 158] on span "" at bounding box center [180, 162] width 7 height 8
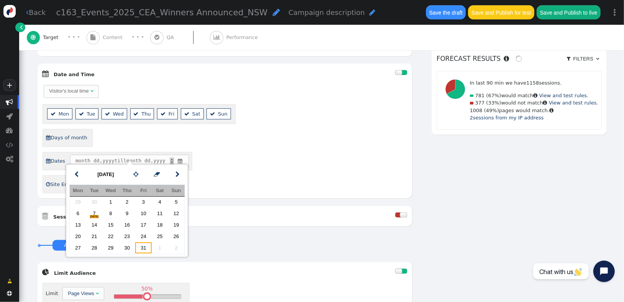
click at [143, 247] on td "31" at bounding box center [143, 248] width 16 height 11
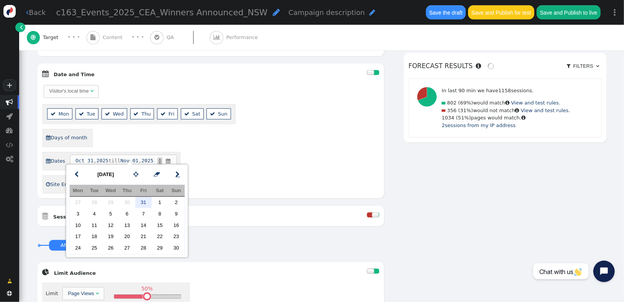
click at [177, 175] on span "" at bounding box center [178, 174] width 4 height 9
click at [130, 210] on td "6" at bounding box center [127, 213] width 16 height 11
click at [264, 129] on div " Days of month" at bounding box center [211, 138] width 337 height 18
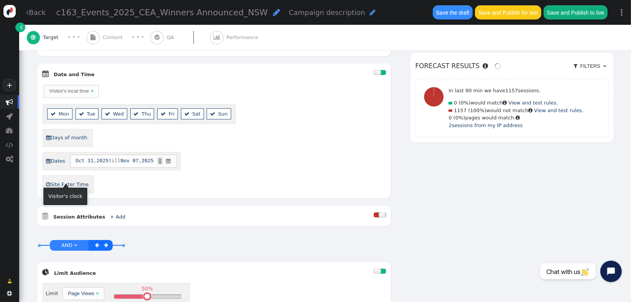
click at [78, 179] on link " Site Enter Time" at bounding box center [67, 185] width 43 height 12
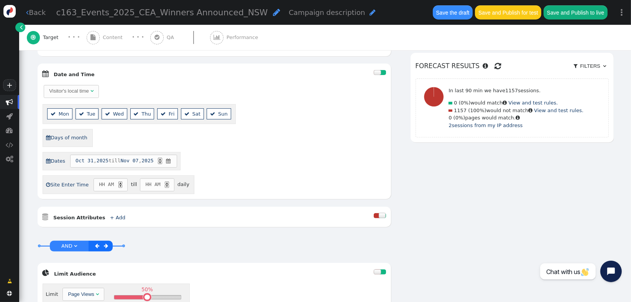
click at [99, 181] on span "HH" at bounding box center [102, 185] width 6 height 8
click at [118, 182] on div "▲" at bounding box center [120, 183] width 4 height 3
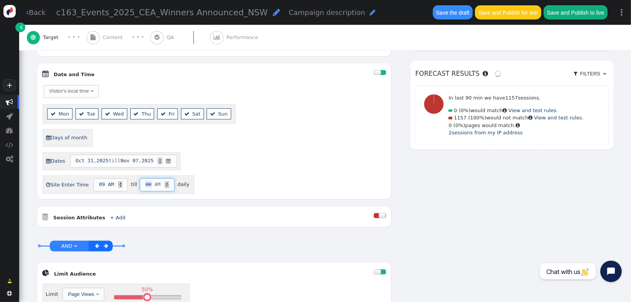
click at [145, 181] on span "HH" at bounding box center [148, 185] width 6 height 8
click at [99, 181] on span "09" at bounding box center [102, 185] width 6 height 8
click at [118, 185] on div "▼" at bounding box center [120, 186] width 4 height 3
click at [154, 181] on span "AM" at bounding box center [157, 185] width 6 height 8
click at [165, 182] on div "▲" at bounding box center [167, 183] width 4 height 3
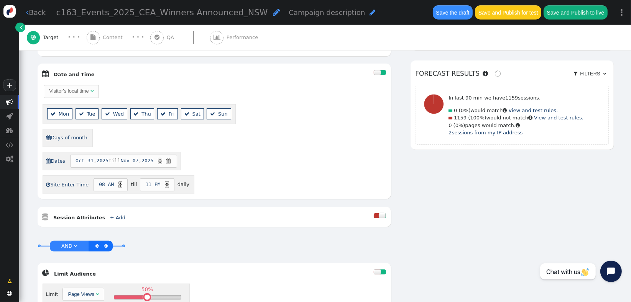
click at [197, 181] on div "Visitor's local time   Mon  Tue  Wed  Thu  Fri  Sat  Sun  Days of mont…" at bounding box center [214, 139] width 343 height 110
click at [114, 38] on span "Content" at bounding box center [114, 38] width 23 height 8
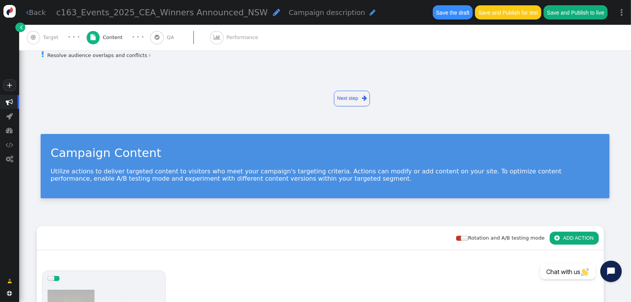
scroll to position [190, 0]
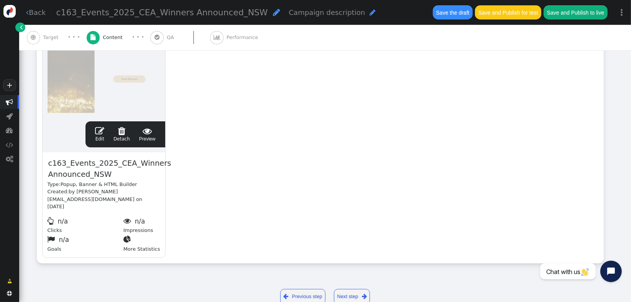
click at [99, 136] on link " Edit" at bounding box center [99, 134] width 9 height 16
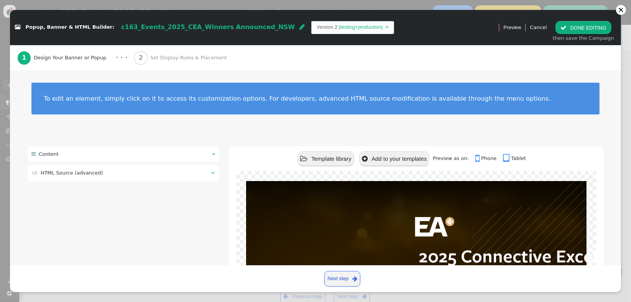
click at [175, 169] on table " HTML Source (advanced) " at bounding box center [123, 173] width 184 height 9
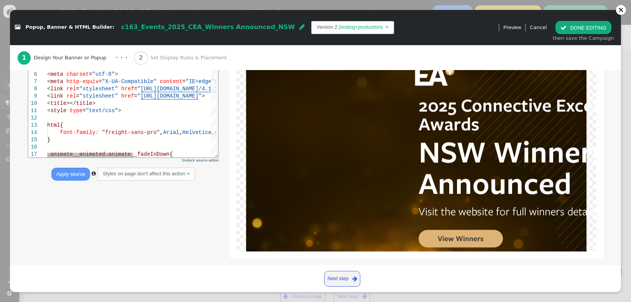
scroll to position [17, 0]
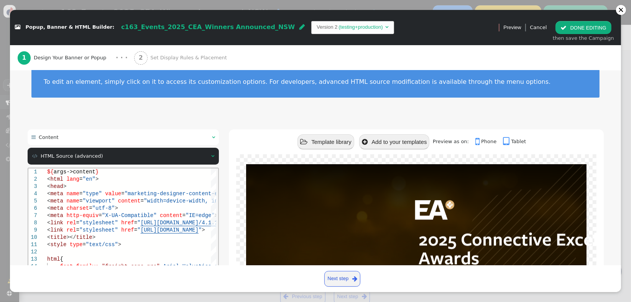
click at [133, 168] on html "1 2 3 4 5 6 7 8 9 10 11 12 13 14 15 16 17 ${ args->content } < html lang = "en"…" at bounding box center [123, 168] width 190 height 0
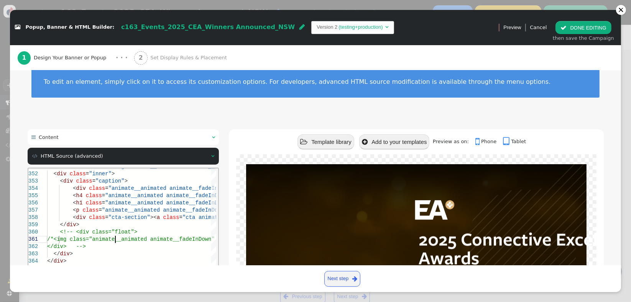
click at [114, 241] on span "/*<img class="animate__animated animate__f" at bounding box center [114, 239] width 135 height 6
click at [133, 216] on span ""cta-section"" at bounding box center [129, 217] width 42 height 6
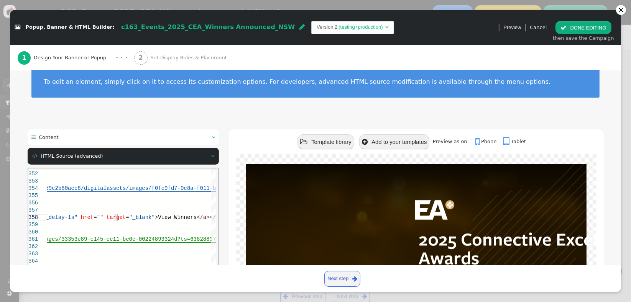
paste textarea "[PERSON_NAME] animate__fadeInDown main-title">2025 Connective Excellence Awards…"
type textarea "go" src="[URL][DOMAIN_NAME]" /></div> <h4 class="animate__animated animate__fad…"
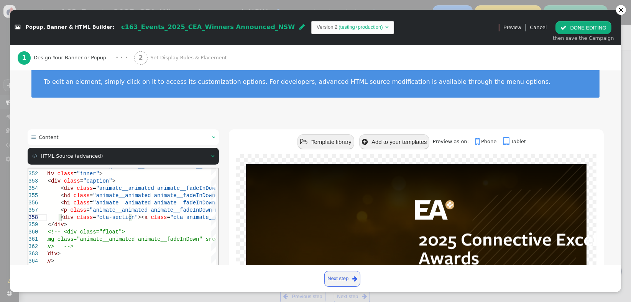
click at [224, 217] on div " Content    HTML Source (advanced)  Undock source editor Apply source  St…" at bounding box center [316, 267] width 576 height 274
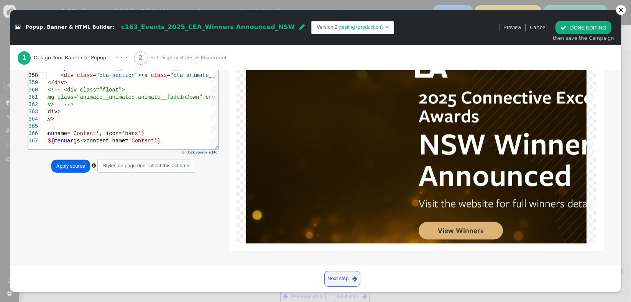
click at [61, 166] on button "Apply source" at bounding box center [70, 166] width 39 height 13
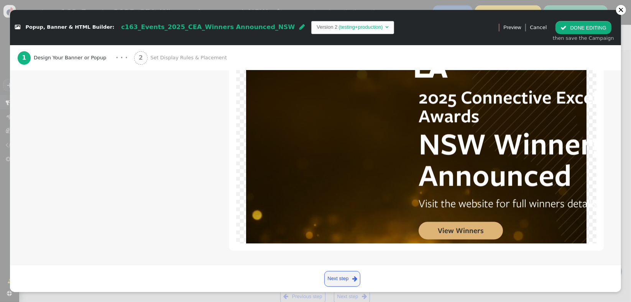
scroll to position [190, 0]
click at [572, 28] on button " DONE EDITING" at bounding box center [583, 27] width 56 height 13
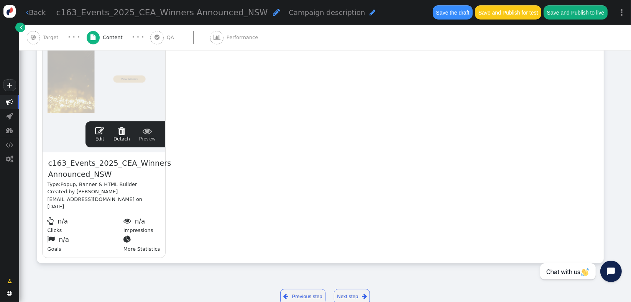
scroll to position [0, 0]
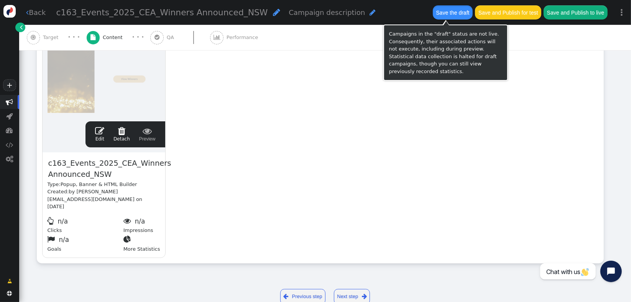
click at [446, 18] on button "Save the draft" at bounding box center [453, 12] width 40 height 14
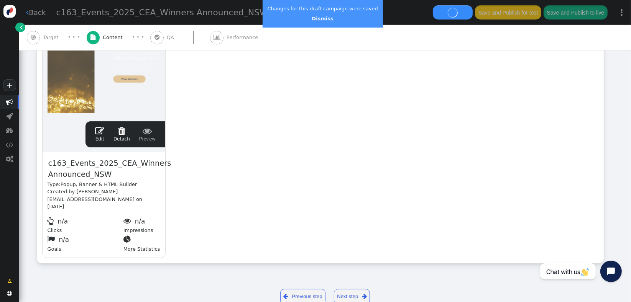
click at [319, 20] on link "Dismiss" at bounding box center [322, 19] width 21 height 6
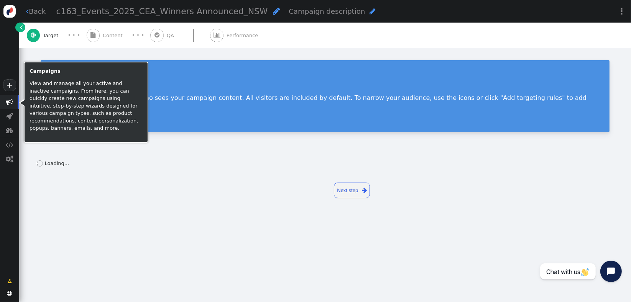
click at [16, 103] on span "" at bounding box center [9, 102] width 19 height 14
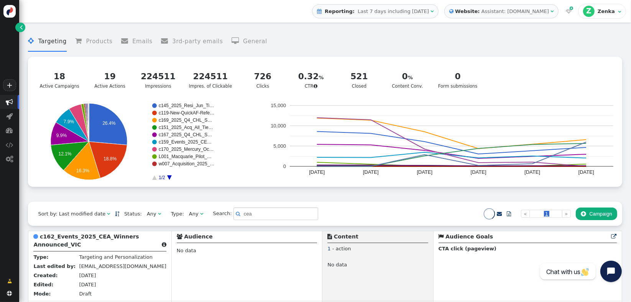
click at [111, 202] on div " Targeting  Products  Emails  3rd-party emails  General ? Active Campaigns…" at bounding box center [325, 114] width 594 height 176
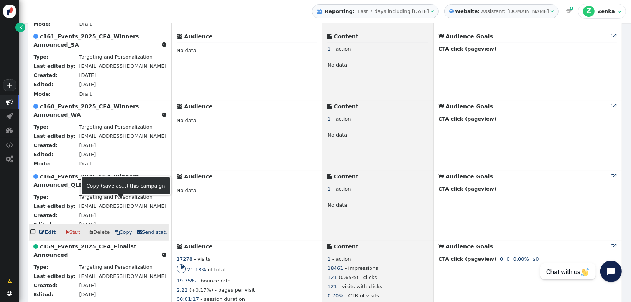
scroll to position [358, 0]
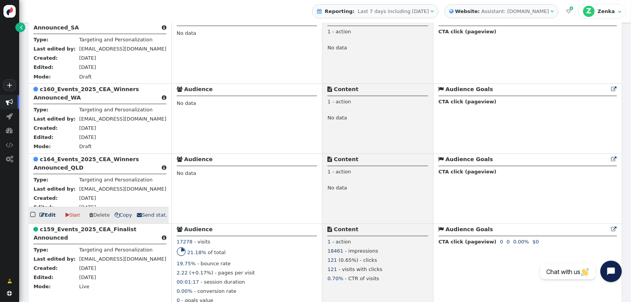
click at [59, 170] on b "c164_Events_2025_CEA_Winners Announced_QLD" at bounding box center [85, 163] width 105 height 14
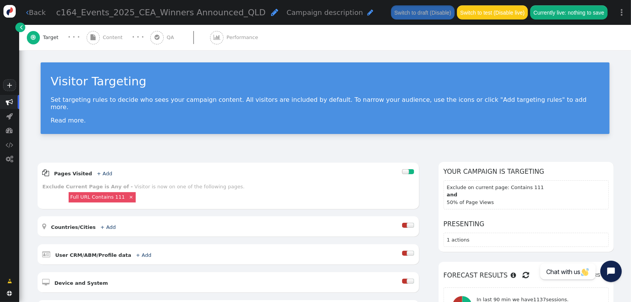
click at [126, 135] on div "Visitor Targeting Set targeting rules to decide who sees your campaign content.…" at bounding box center [325, 101] width 612 height 102
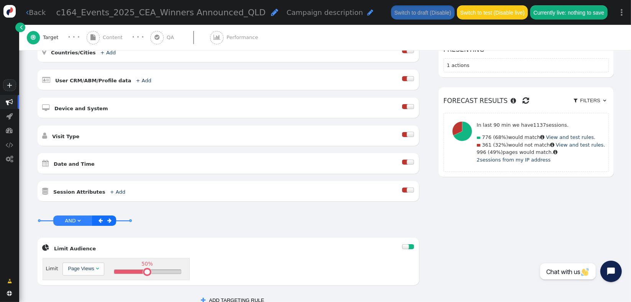
scroll to position [204, 0]
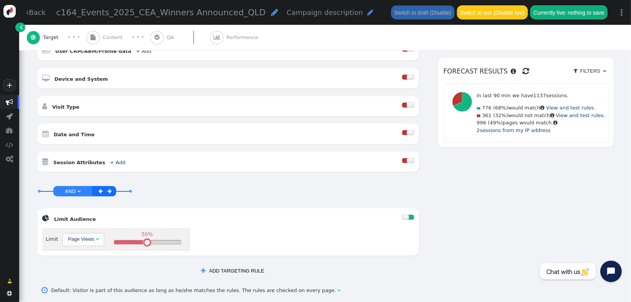
click at [404, 130] on div at bounding box center [405, 132] width 6 height 5
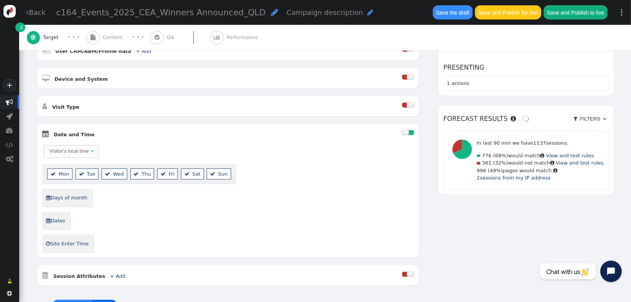
click at [65, 148] on div "Visitor's local time" at bounding box center [68, 152] width 39 height 8
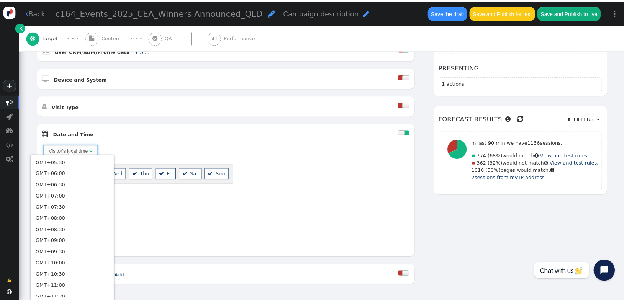
scroll to position [445, 0]
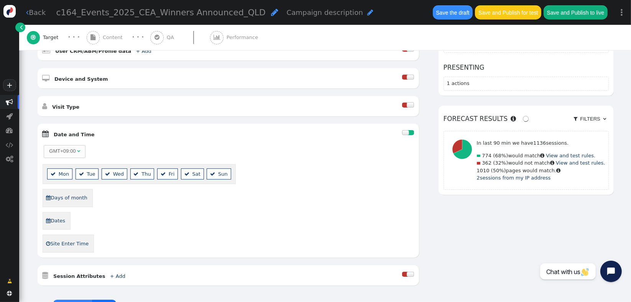
click at [149, 189] on div " Days of month" at bounding box center [228, 198] width 371 height 18
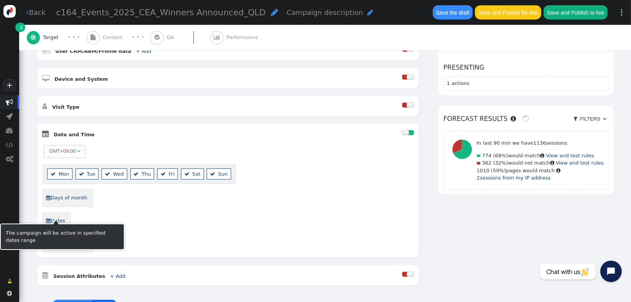
click at [58, 215] on link " Dates" at bounding box center [56, 221] width 20 height 12
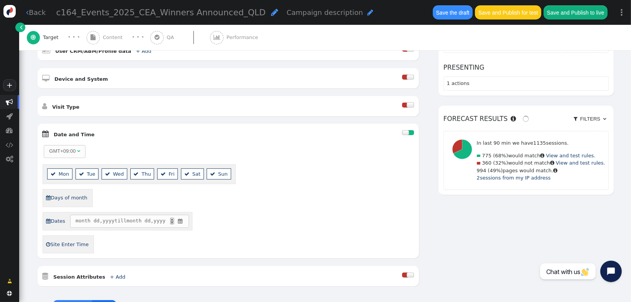
click at [182, 218] on span "" at bounding box center [180, 222] width 7 height 8
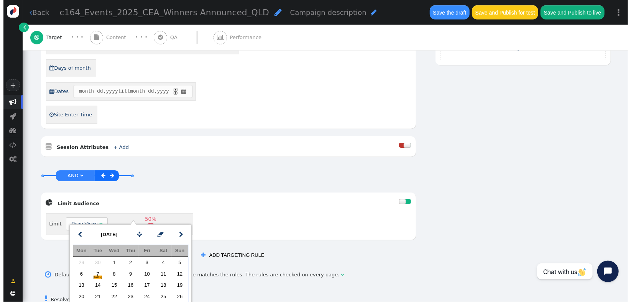
scroll to position [336, 0]
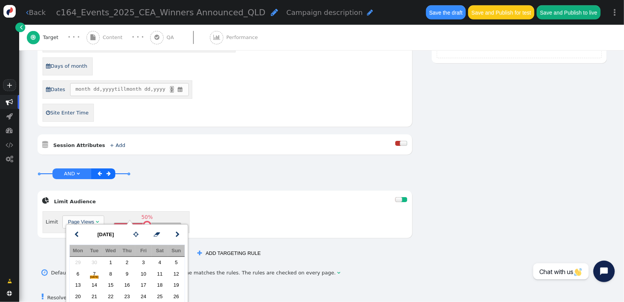
click at [182, 85] on span "month dd , yyyy till month dd , yyyy ▲ ▼ " at bounding box center [129, 89] width 119 height 13
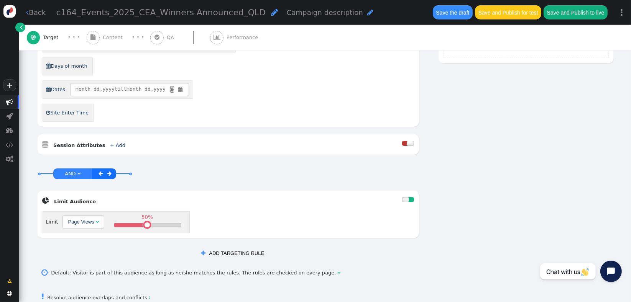
click at [182, 86] on span "" at bounding box center [180, 90] width 7 height 8
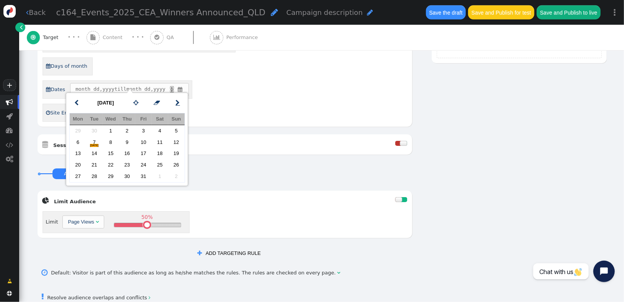
click at [178, 104] on span "" at bounding box center [178, 103] width 4 height 9
click at [145, 140] on td "7" at bounding box center [143, 141] width 16 height 11
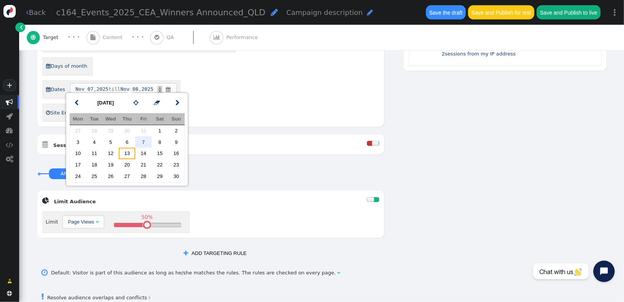
click at [128, 151] on td "13" at bounding box center [127, 153] width 16 height 11
click at [246, 69] on div "GMT+09:00   Mon  Tue  Wed  Thu  Fri  Sat  Sun  Days of month  Dates […" at bounding box center [211, 67] width 337 height 109
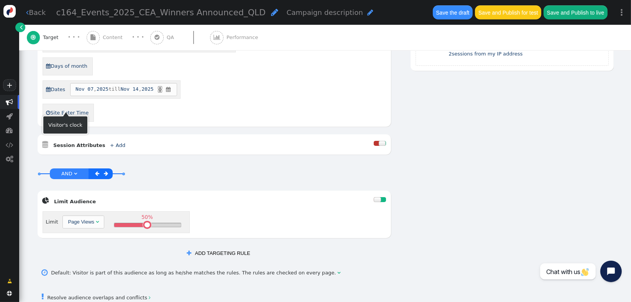
click at [65, 107] on link " Site Enter Time" at bounding box center [67, 113] width 43 height 12
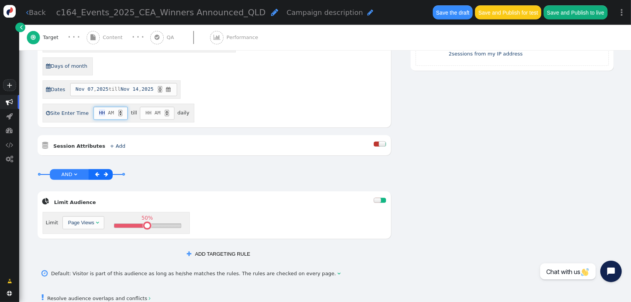
click at [99, 109] on span "HH" at bounding box center [102, 113] width 6 height 8
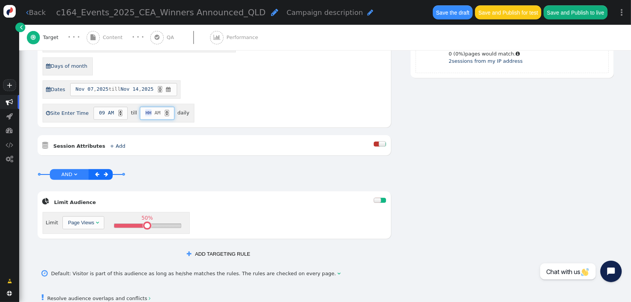
click at [145, 109] on span "HH" at bounding box center [148, 113] width 6 height 8
click at [165, 110] on div "▲" at bounding box center [167, 111] width 4 height 3
click at [113, 41] on div " Content" at bounding box center [106, 37] width 39 height 25
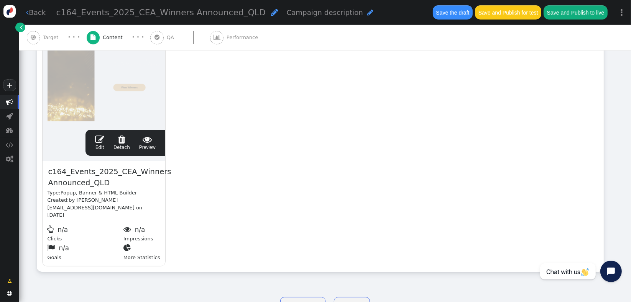
scroll to position [190, 0]
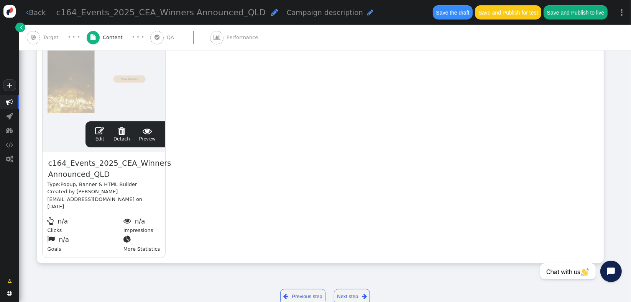
click at [100, 136] on link " Edit" at bounding box center [99, 134] width 9 height 16
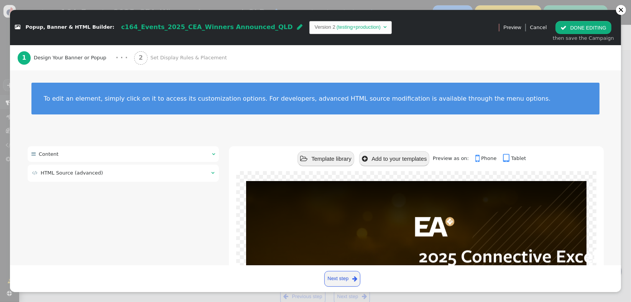
click at [117, 171] on td " HTML Source (advanced)" at bounding box center [119, 173] width 174 height 8
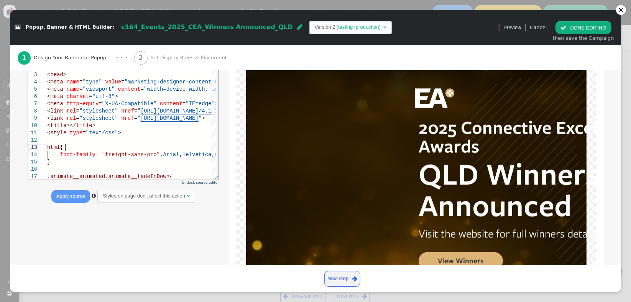
scroll to position [0, 0]
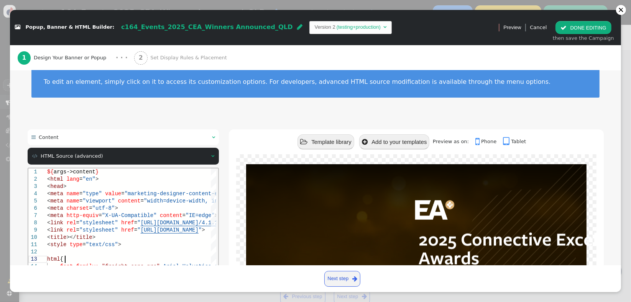
click at [177, 168] on html "1 2 3 4 5 6 7 8 9 10 11 12 13 14 15 16 17 ${ args->content } < html lang = "en"…" at bounding box center [123, 168] width 190 height 0
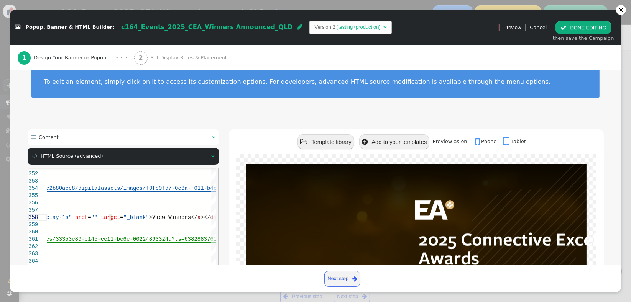
paste textarea "[PERSON_NAME] animate__fadeInDown main-title">2025 Connective Excellence Awards…"
type textarea "[PERSON_NAME] animate__fadeInDown main-title">2025 Connective Excellence Awards…"
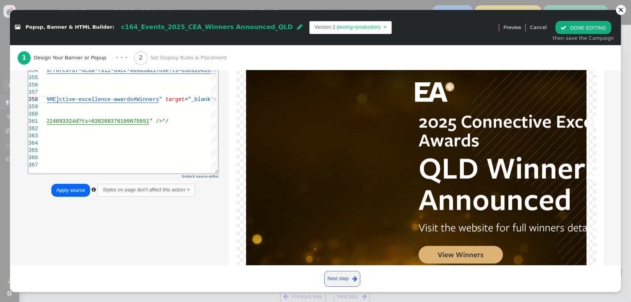
scroll to position [159, 0]
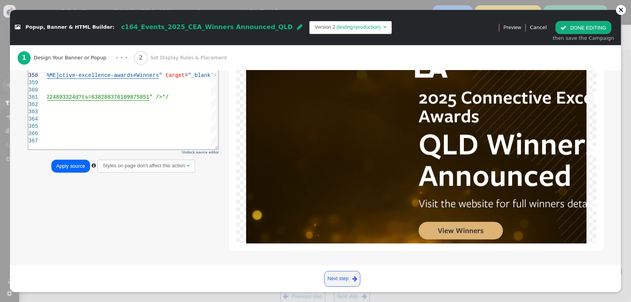
click at [72, 164] on button "Apply source" at bounding box center [70, 166] width 39 height 13
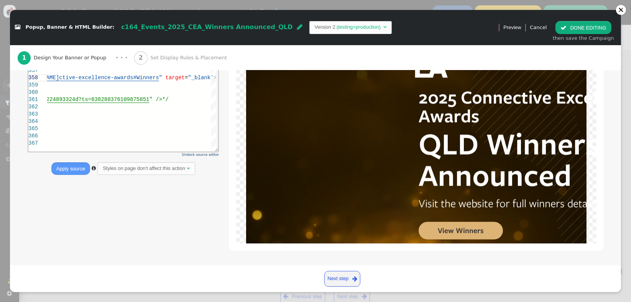
scroll to position [190, 0]
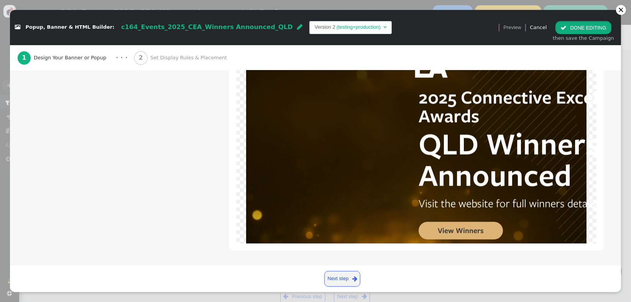
click at [567, 31] on button " DONE EDITING" at bounding box center [583, 27] width 56 height 13
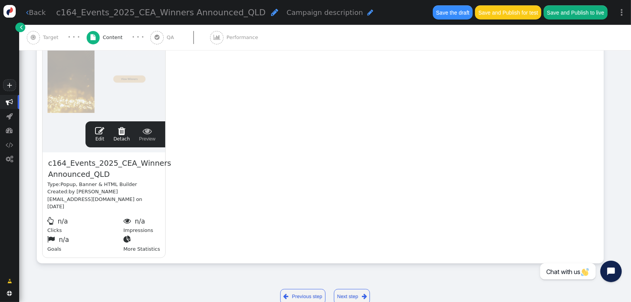
scroll to position [0, 0]
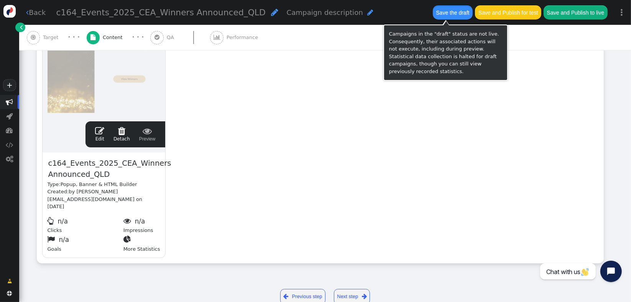
click at [445, 17] on button "Save the draft" at bounding box center [453, 12] width 40 height 14
